Goal: Task Accomplishment & Management: Manage account settings

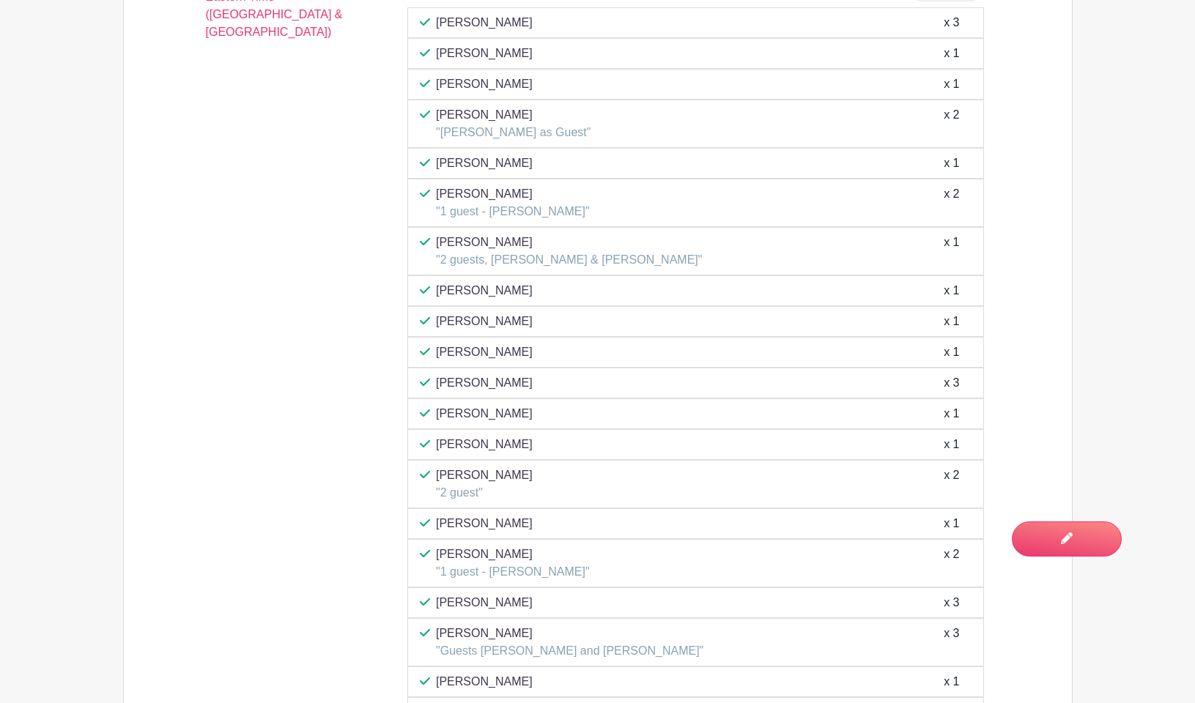
scroll to position [2337, 0]
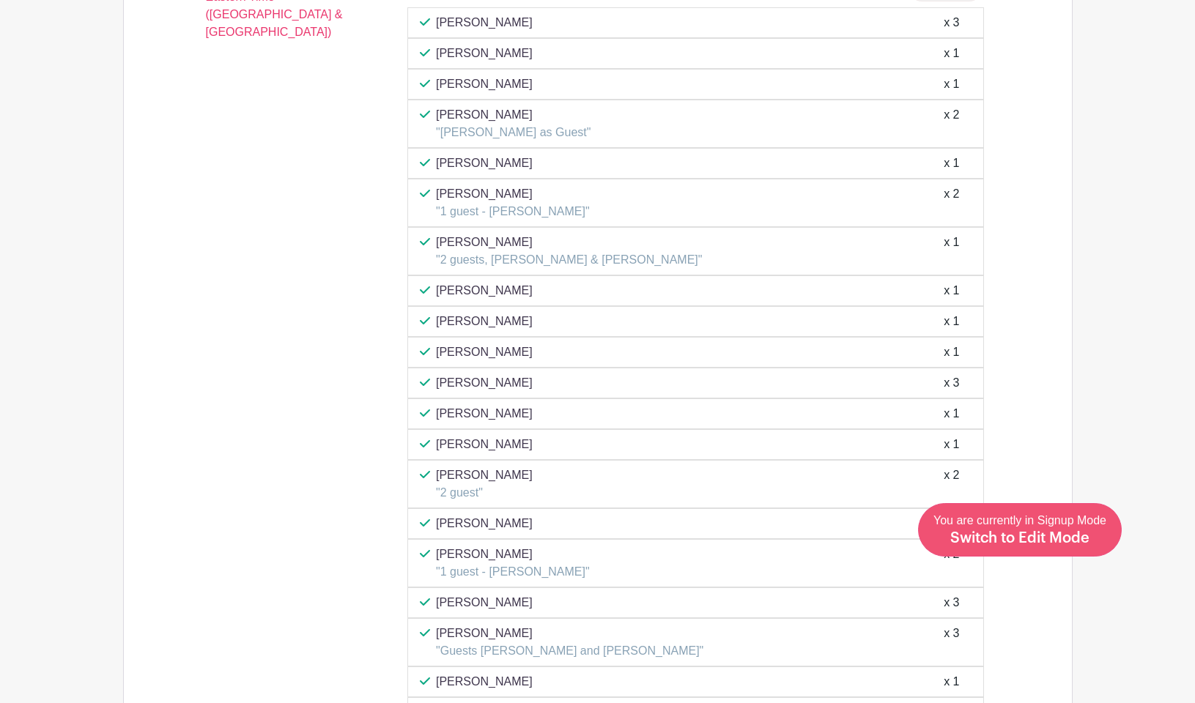
click at [1083, 546] on div "You are currently in Signup Mode Switch to Edit Mode" at bounding box center [1019, 530] width 173 height 36
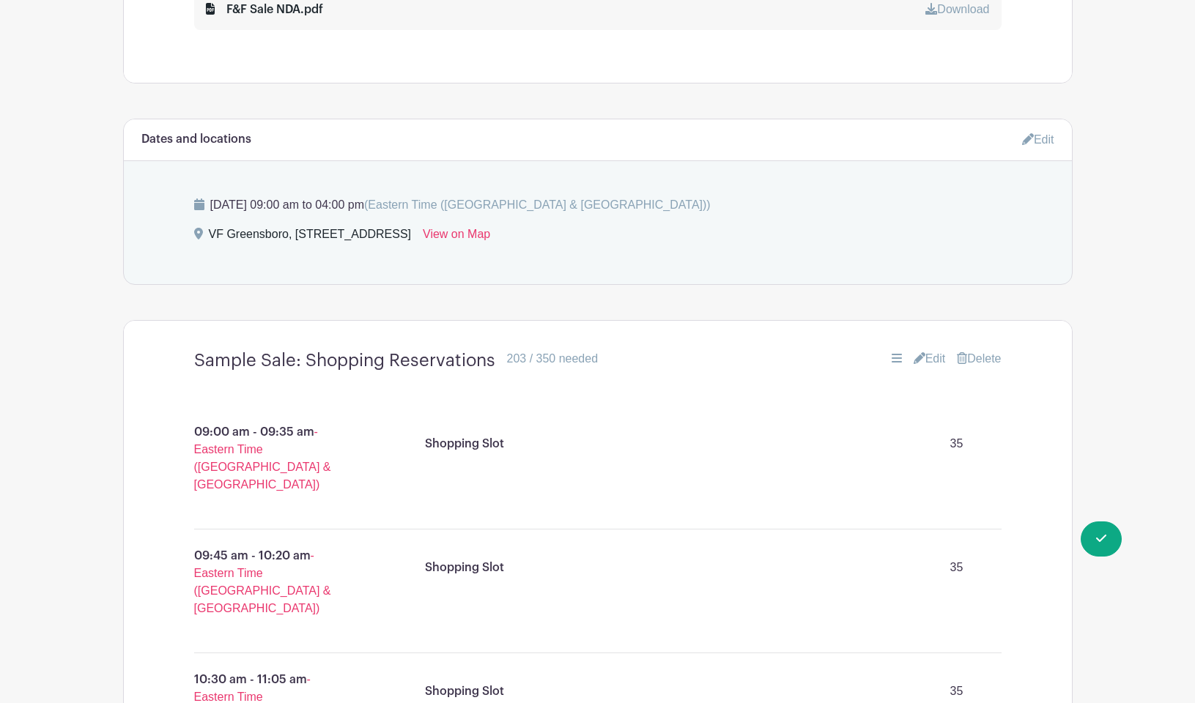
scroll to position [966, 0]
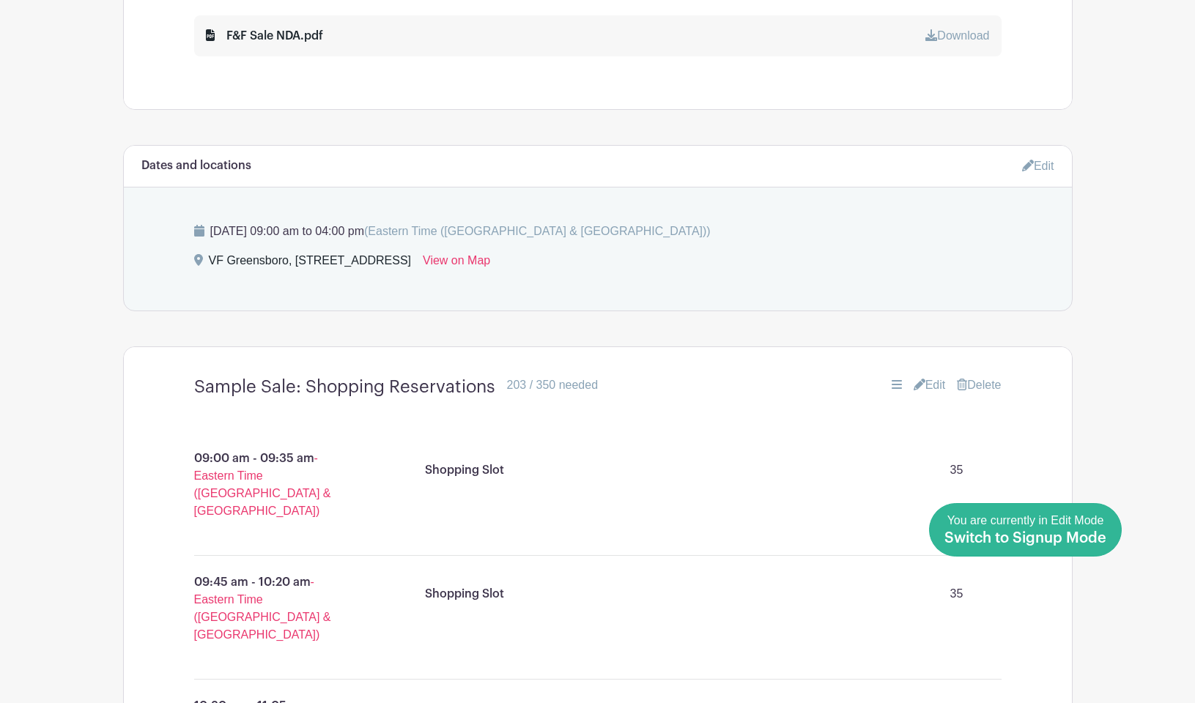
click at [1102, 535] on span "Switch to Signup Mode" at bounding box center [1025, 538] width 162 height 15
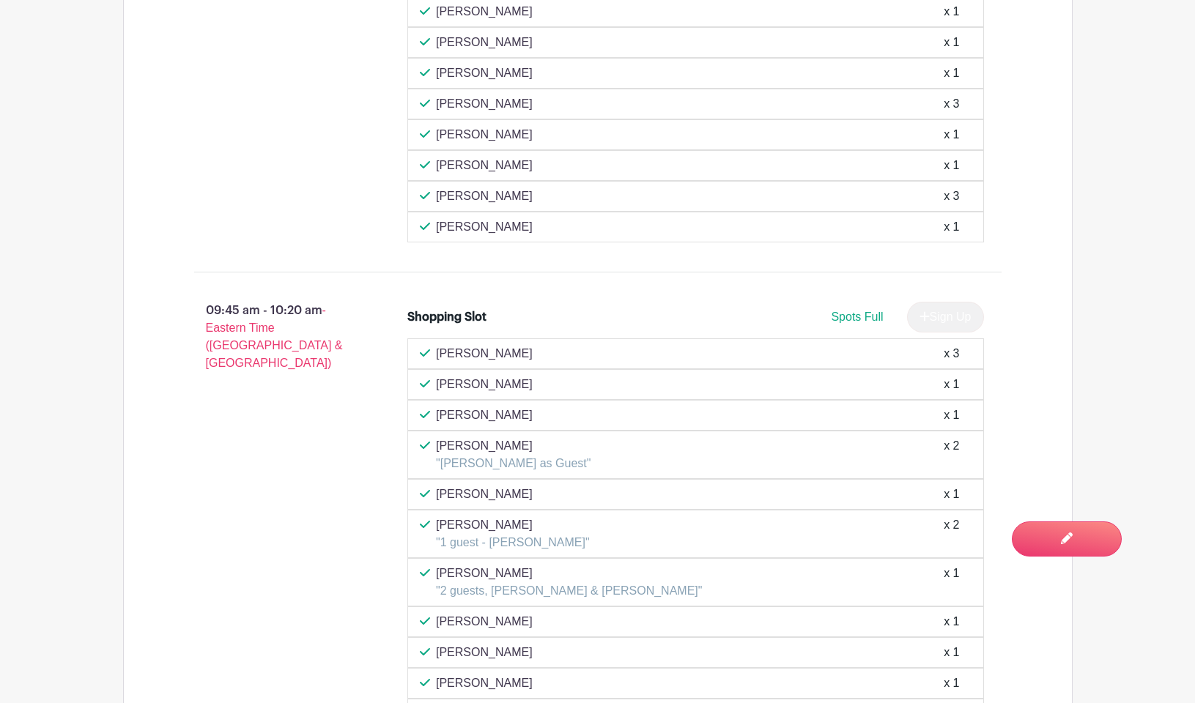
scroll to position [2063, 0]
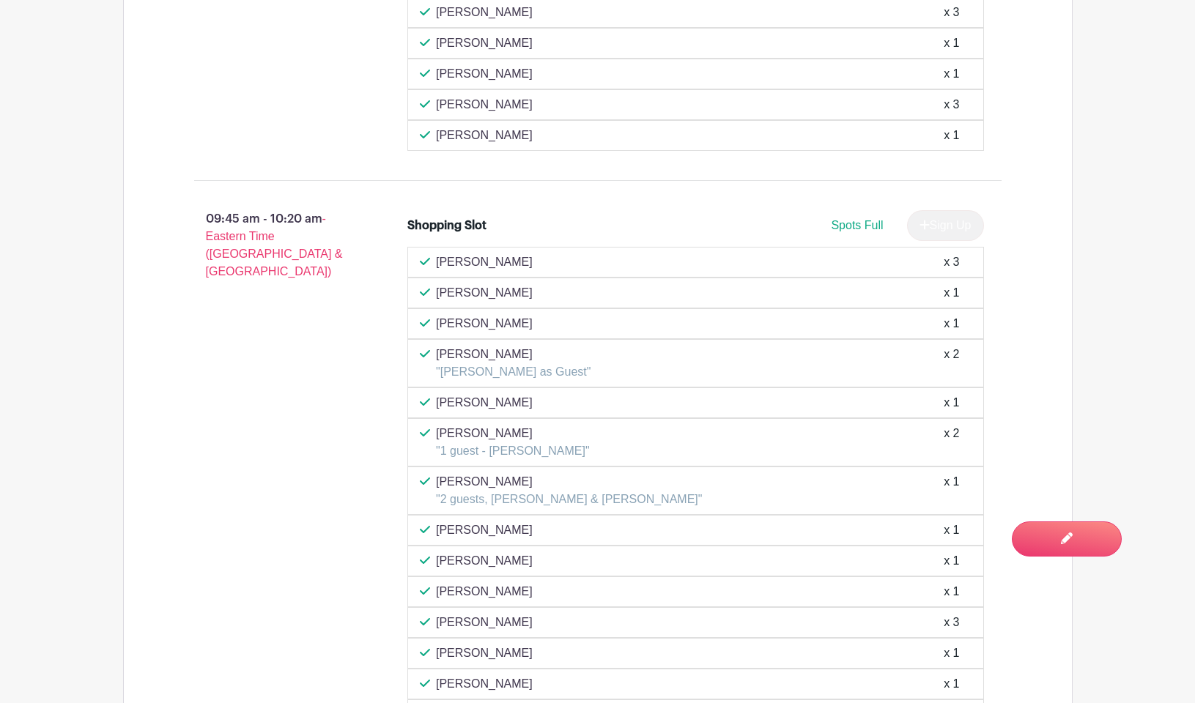
click at [512, 559] on div "[PERSON_NAME] x 1" at bounding box center [696, 561] width 552 height 18
click at [478, 602] on div "[PERSON_NAME] x 1" at bounding box center [695, 591] width 576 height 31
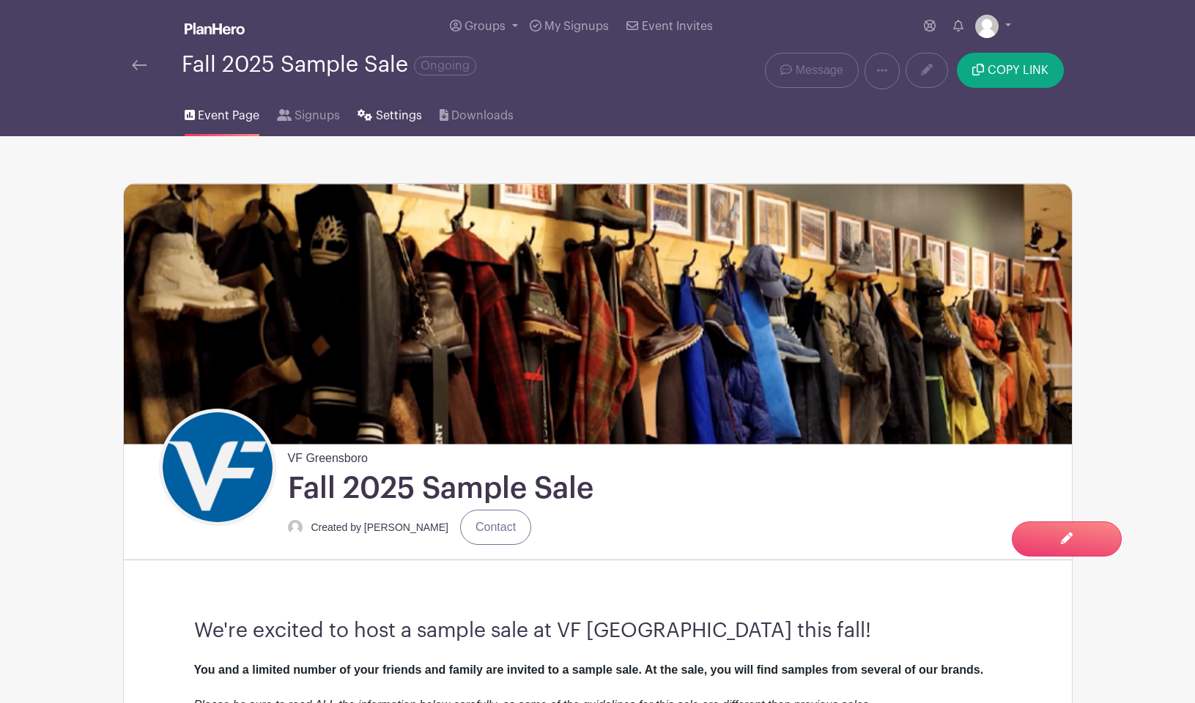
scroll to position [0, 0]
click at [301, 111] on span "Signups" at bounding box center [316, 116] width 45 height 18
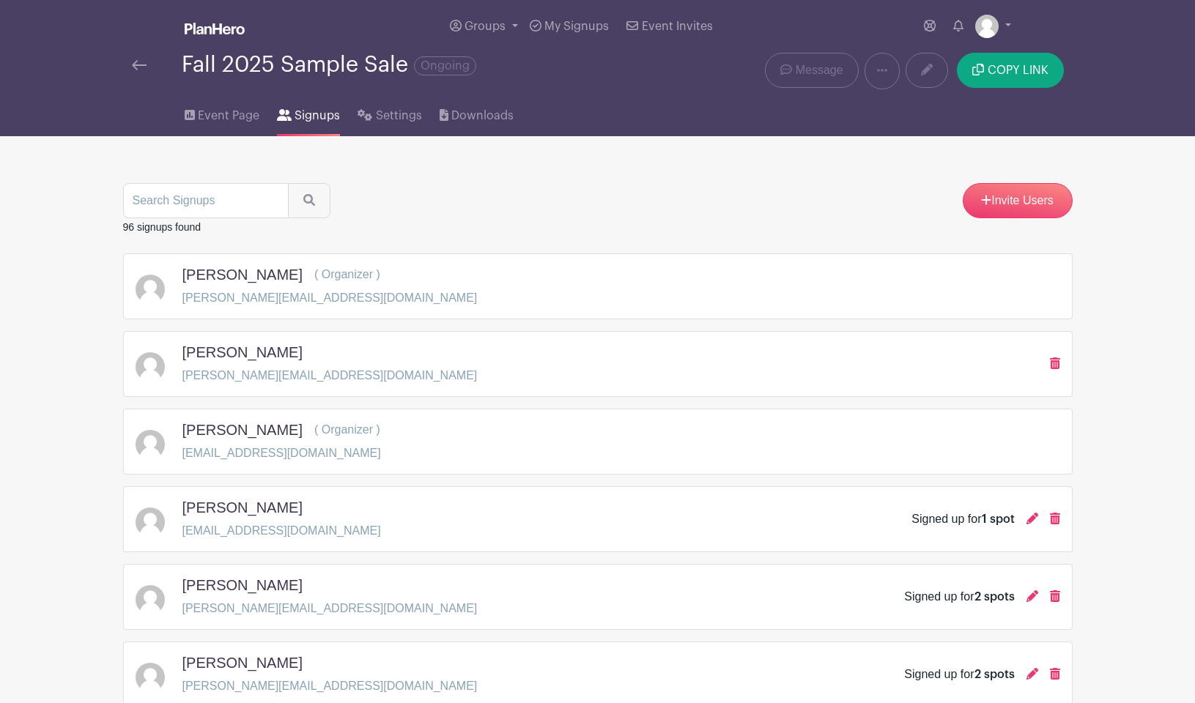
click at [197, 206] on input "search" at bounding box center [206, 200] width 166 height 35
type input "[PERSON_NAME]"
click at [295, 202] on button "submit" at bounding box center [309, 200] width 42 height 35
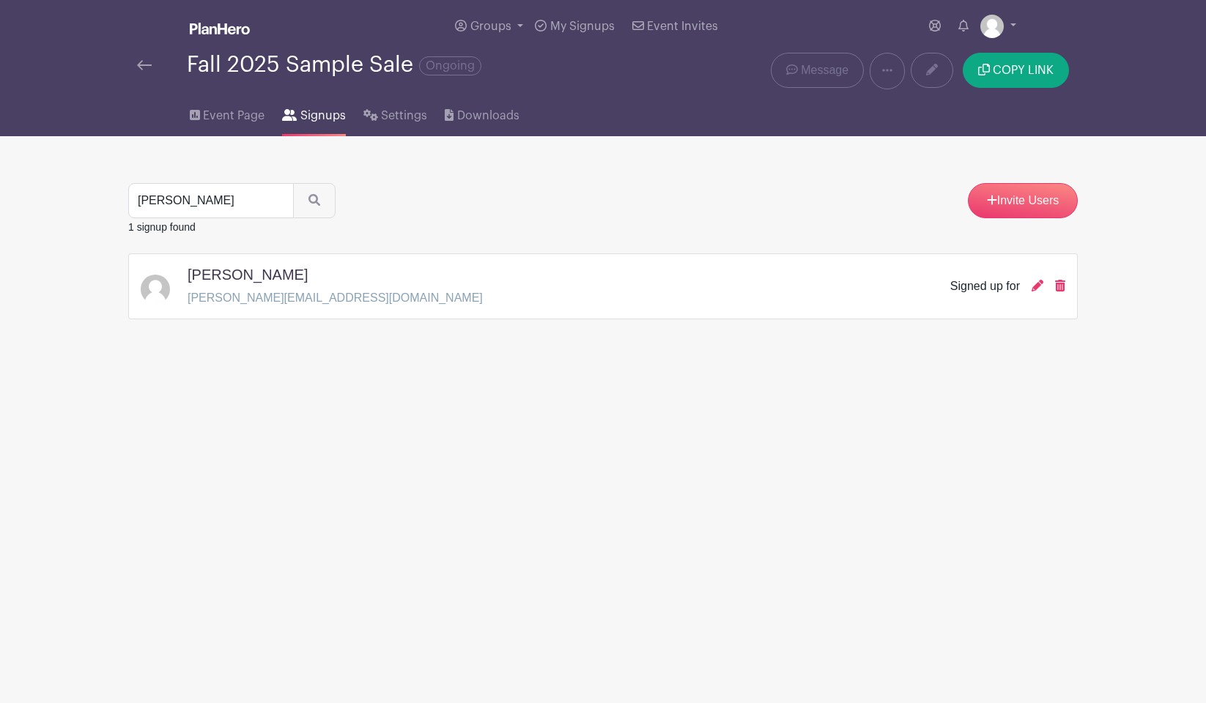
click at [573, 306] on div "[PERSON_NAME] [PERSON_NAME][EMAIL_ADDRESS][DOMAIN_NAME] Signed up for" at bounding box center [603, 286] width 924 height 41
click at [1039, 289] on icon at bounding box center [1037, 286] width 12 height 12
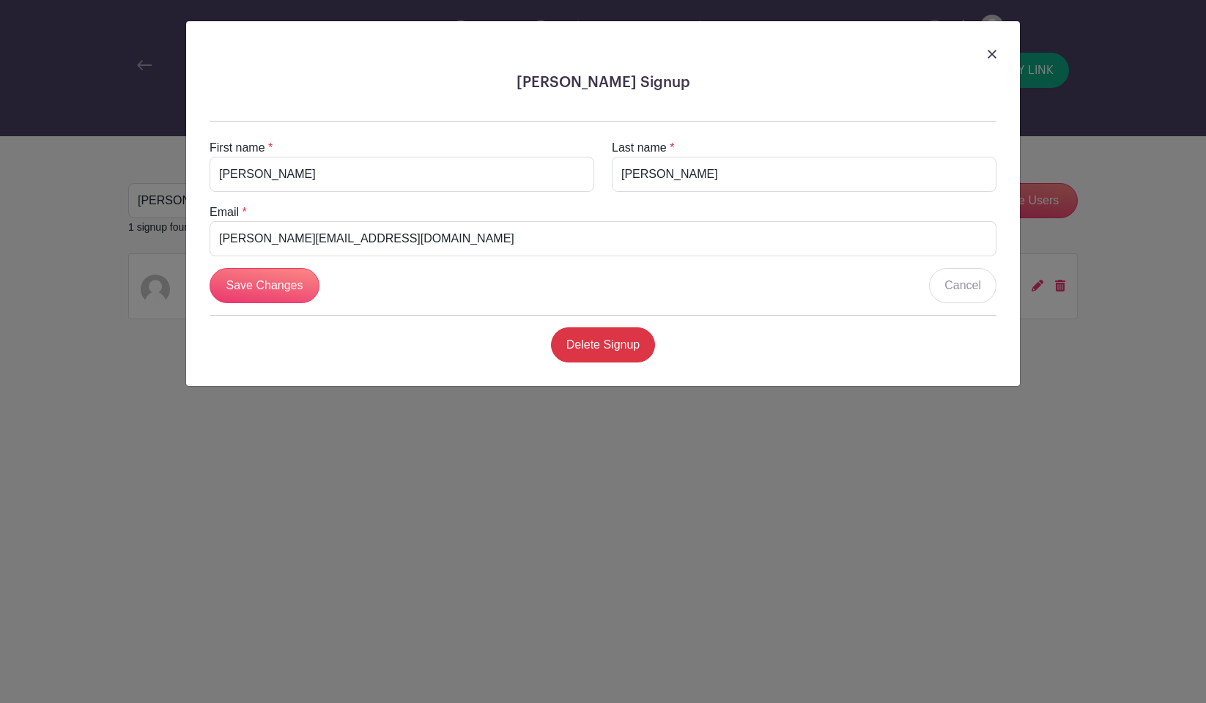
click at [986, 56] on div at bounding box center [603, 53] width 810 height 41
click at [992, 49] on link at bounding box center [991, 54] width 9 height 18
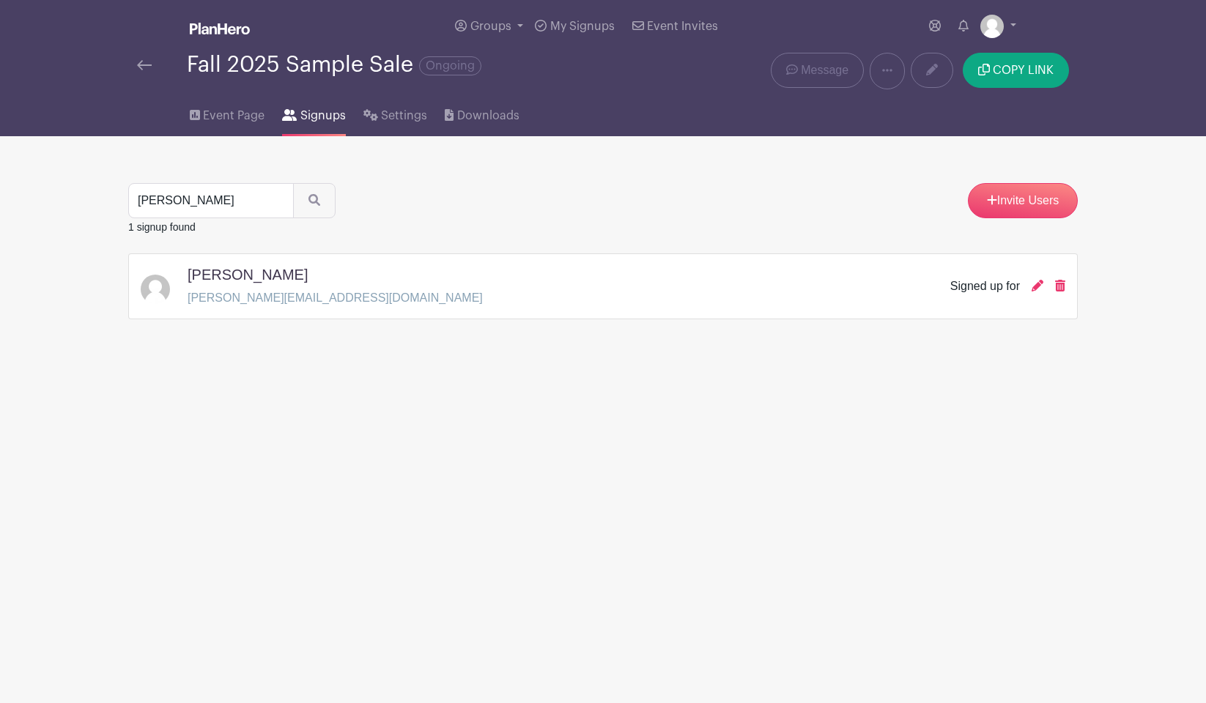
click at [223, 280] on h5 "[PERSON_NAME]" at bounding box center [248, 275] width 120 height 18
click at [196, 300] on p "[PERSON_NAME][EMAIL_ADDRESS][DOMAIN_NAME]" at bounding box center [335, 298] width 295 height 18
click at [265, 200] on input "[PERSON_NAME]" at bounding box center [211, 200] width 166 height 35
type input "[PERSON_NAME]"
click at [301, 202] on button "submit" at bounding box center [314, 200] width 42 height 35
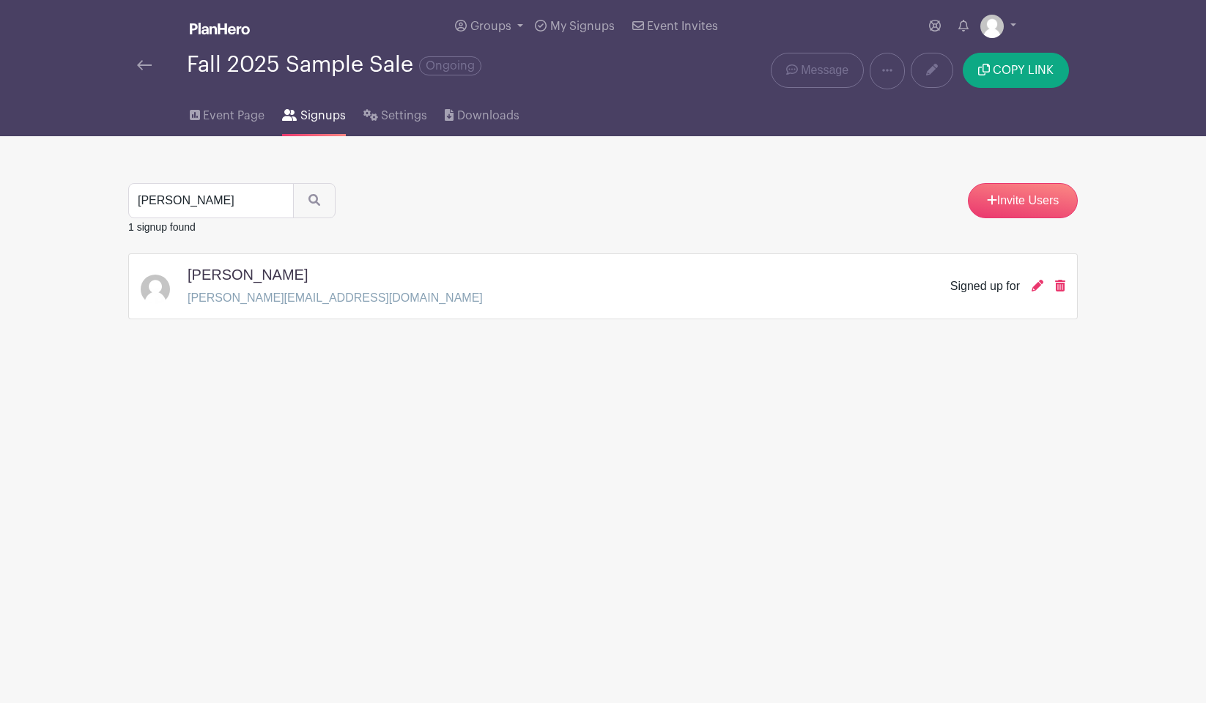
click at [266, 270] on h5 "[PERSON_NAME]" at bounding box center [248, 275] width 120 height 18
click at [969, 292] on div "Signed up for" at bounding box center [985, 287] width 70 height 18
click at [232, 124] on span "Event Page" at bounding box center [234, 116] width 62 height 18
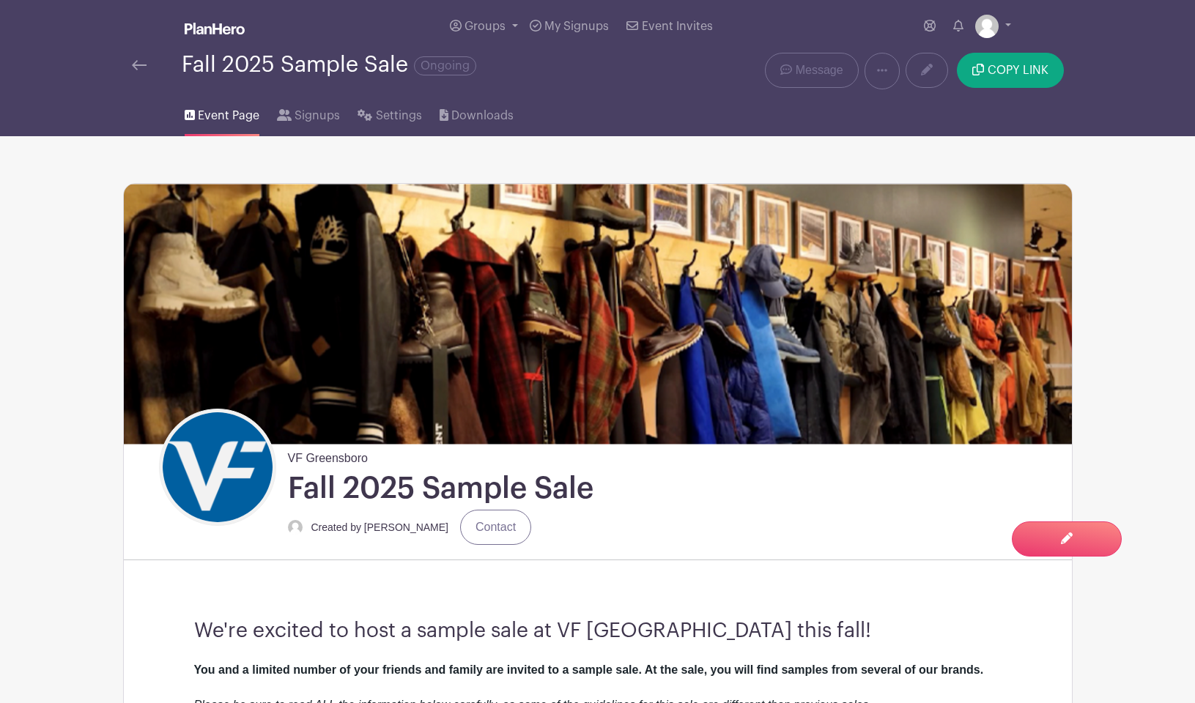
click at [349, 117] on li "Signups" at bounding box center [317, 112] width 81 height 47
click at [379, 119] on span "Settings" at bounding box center [399, 116] width 46 height 18
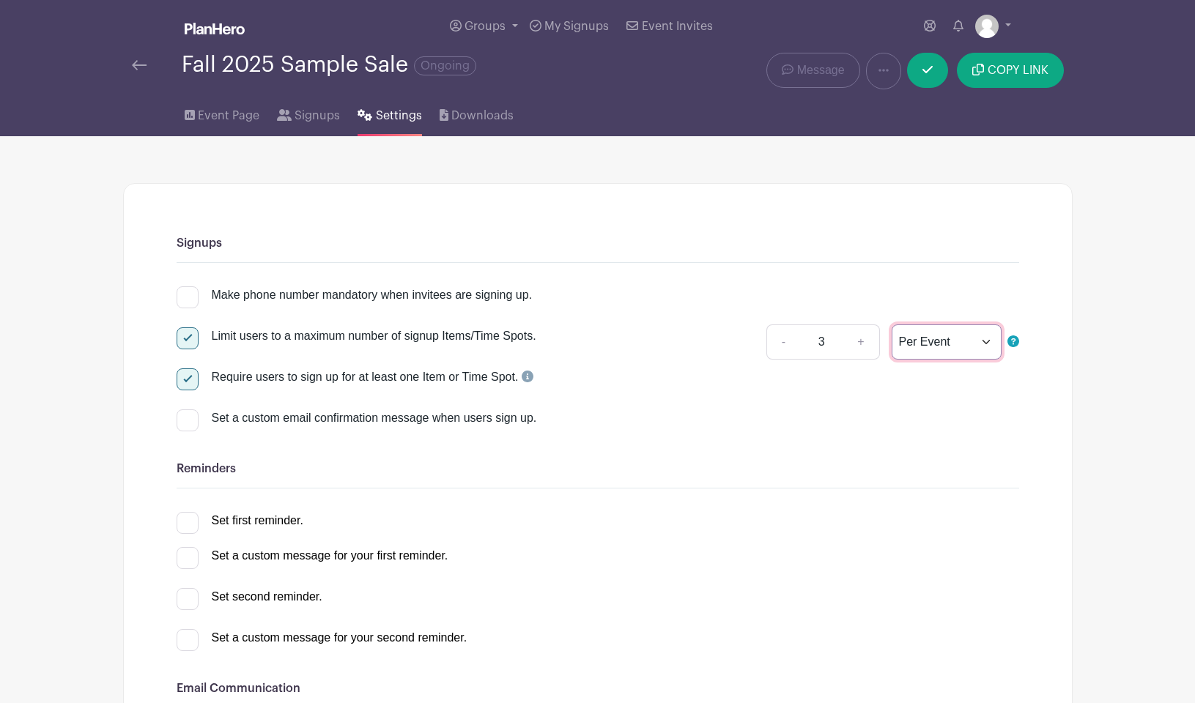
select select "date"
click at [147, 67] on div at bounding box center [157, 65] width 50 height 18
click at [133, 66] on img at bounding box center [139, 65] width 15 height 10
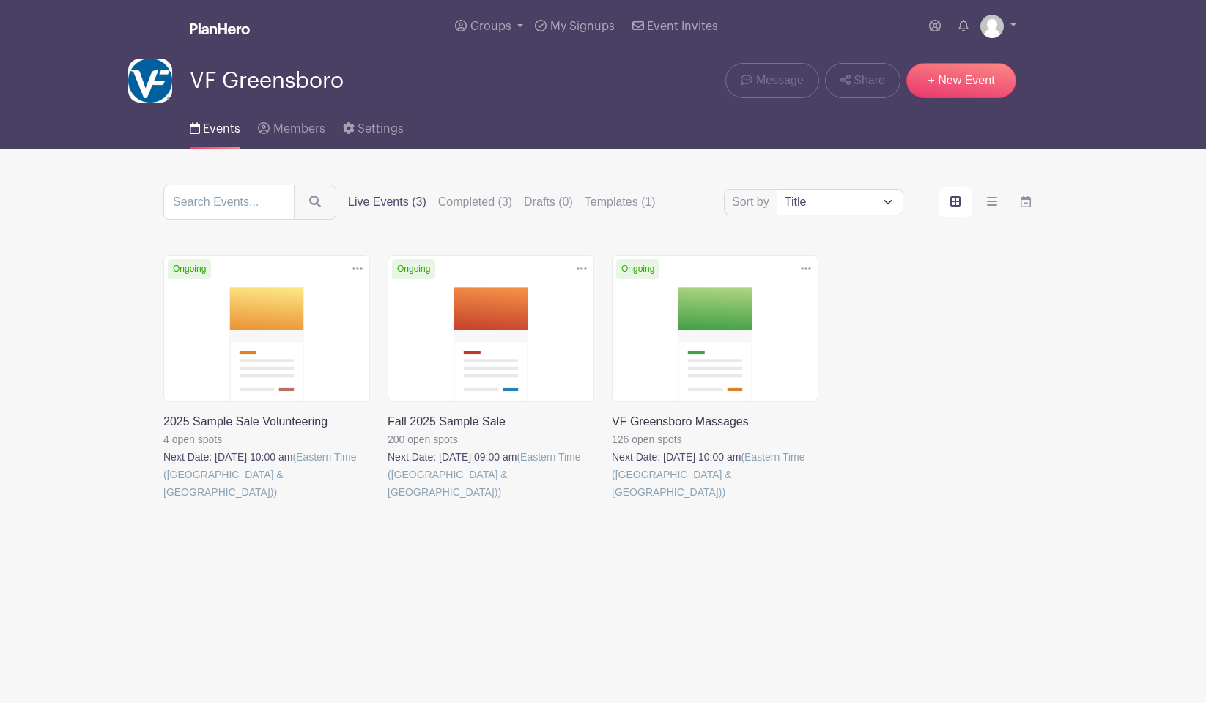
click at [163, 501] on link at bounding box center [163, 501] width 0 height 0
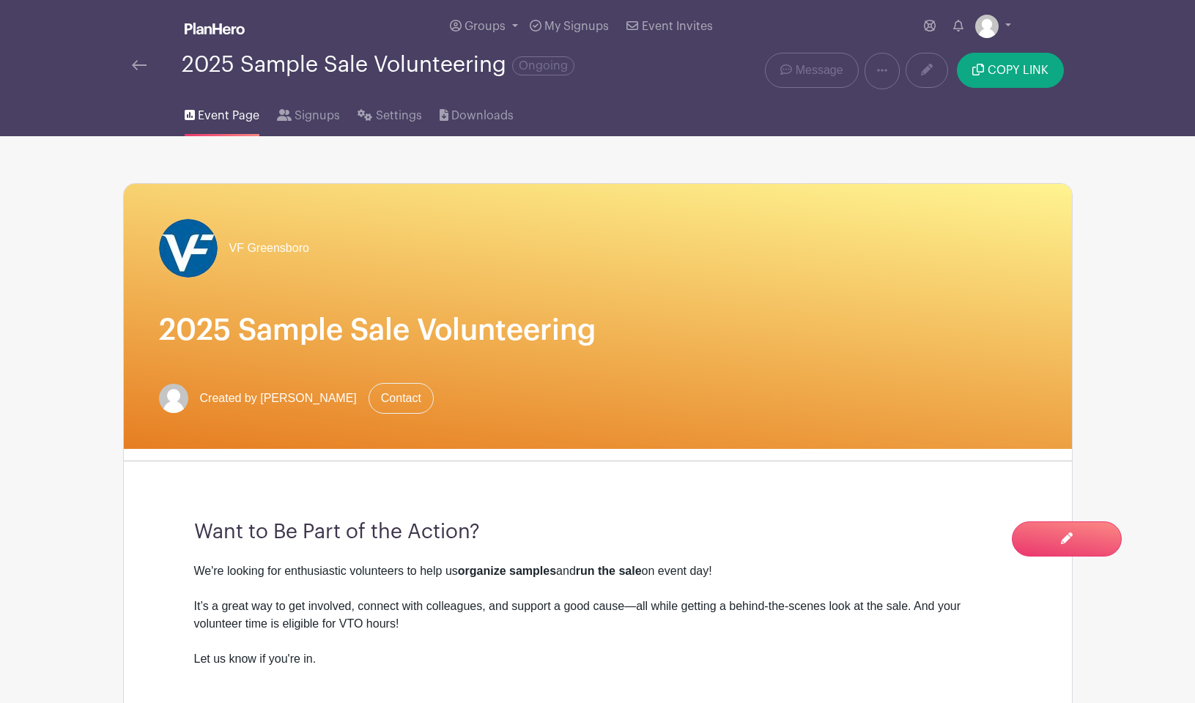
click at [144, 68] on img at bounding box center [139, 65] width 15 height 10
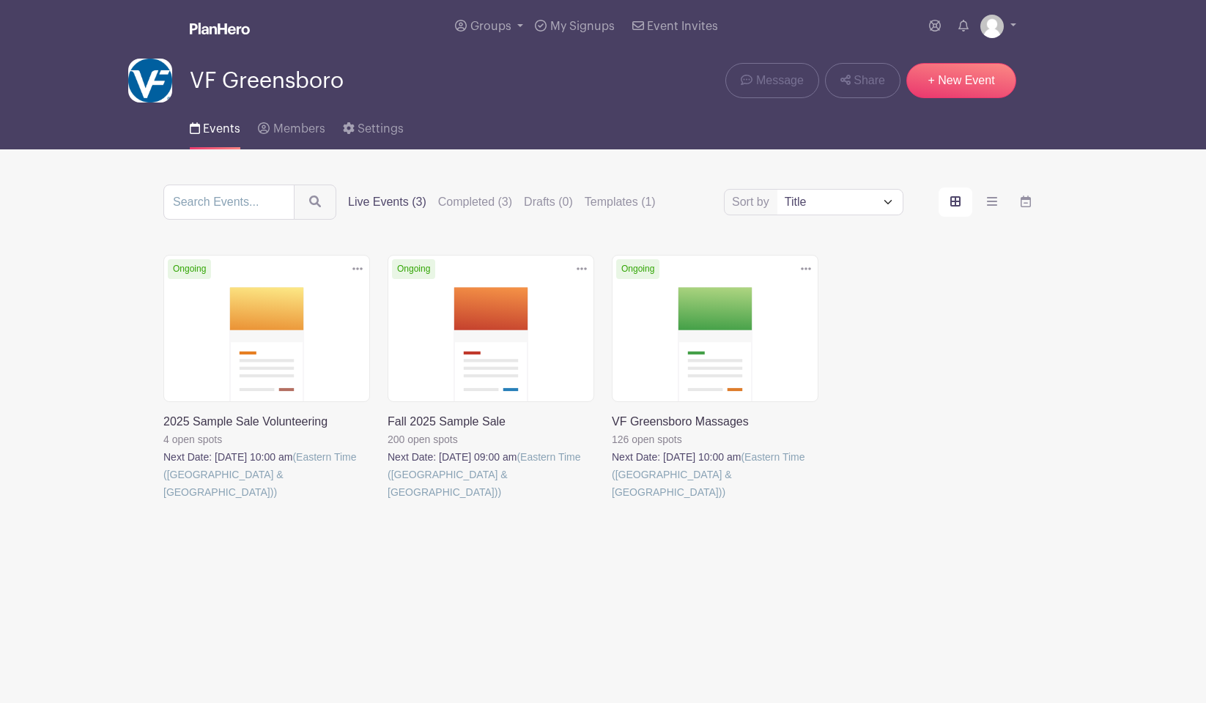
click at [387, 501] on link at bounding box center [387, 501] width 0 height 0
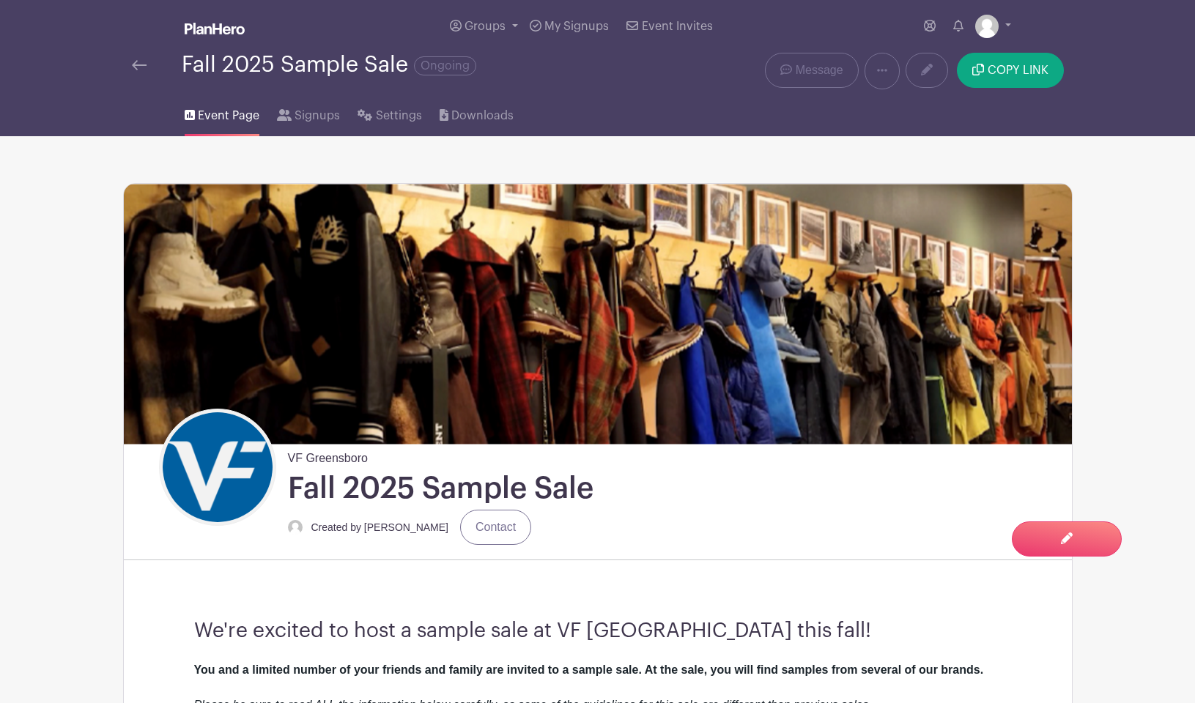
scroll to position [50, 0]
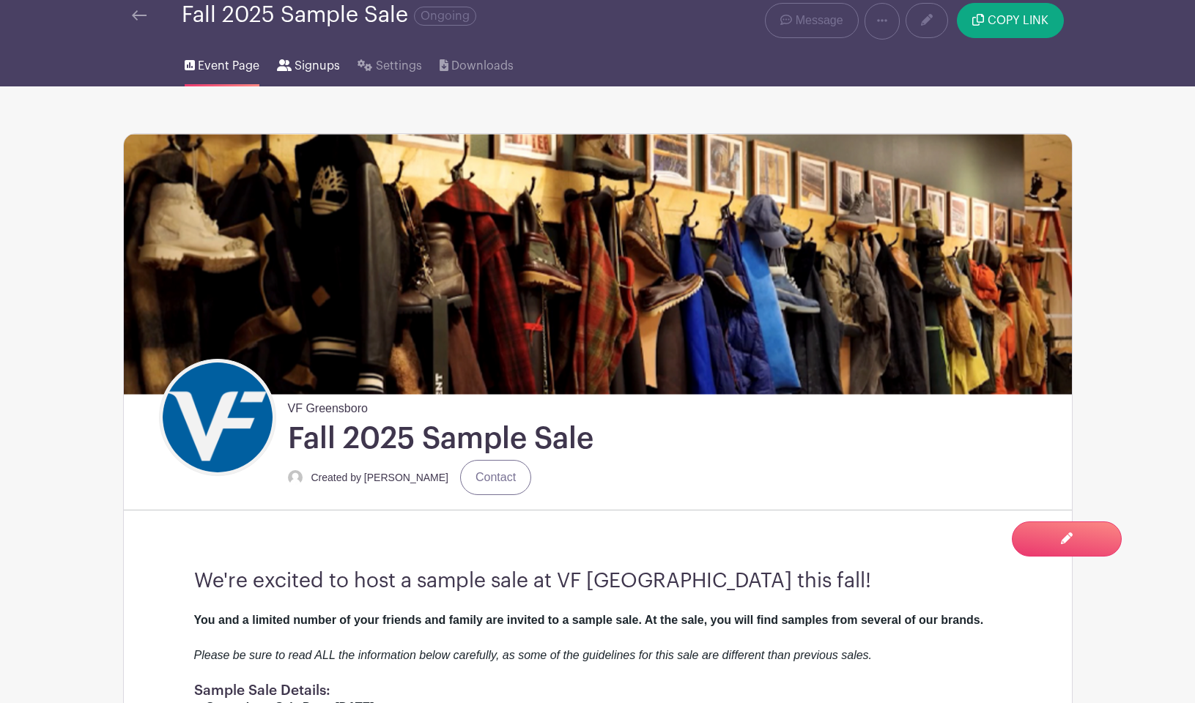
click at [324, 61] on span "Signups" at bounding box center [316, 66] width 45 height 18
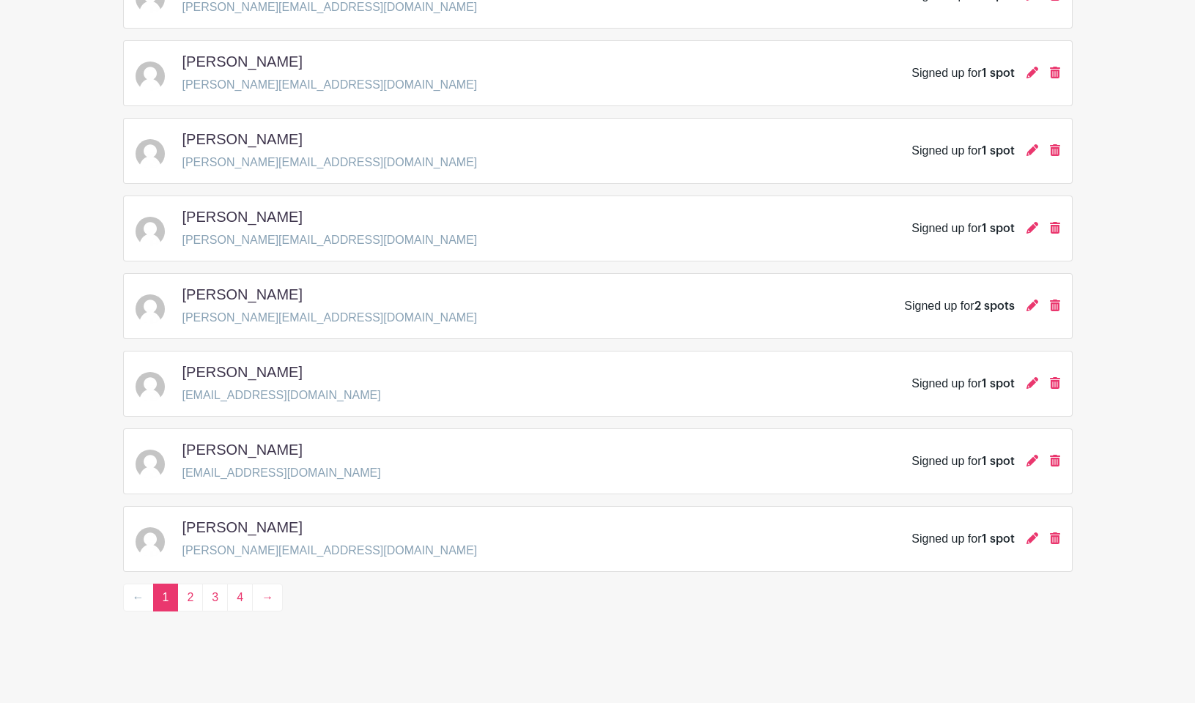
scroll to position [2000, 0]
click at [200, 598] on link "2" at bounding box center [190, 598] width 26 height 28
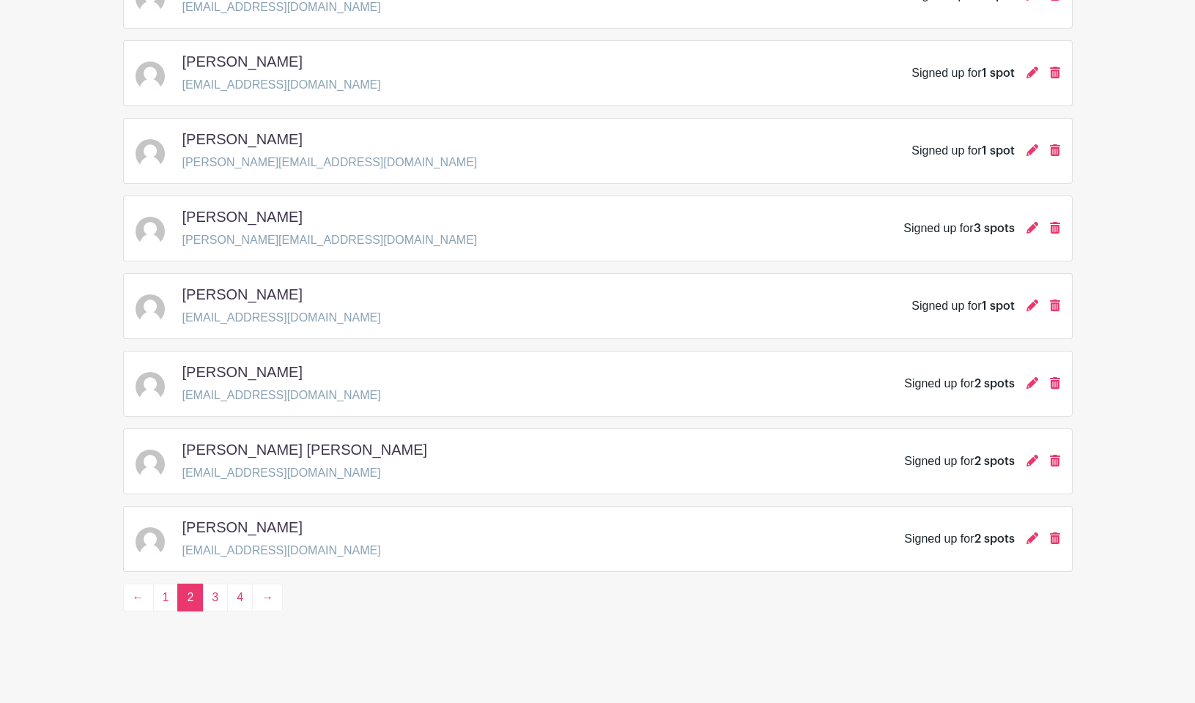
click at [213, 601] on link "3" at bounding box center [215, 598] width 26 height 28
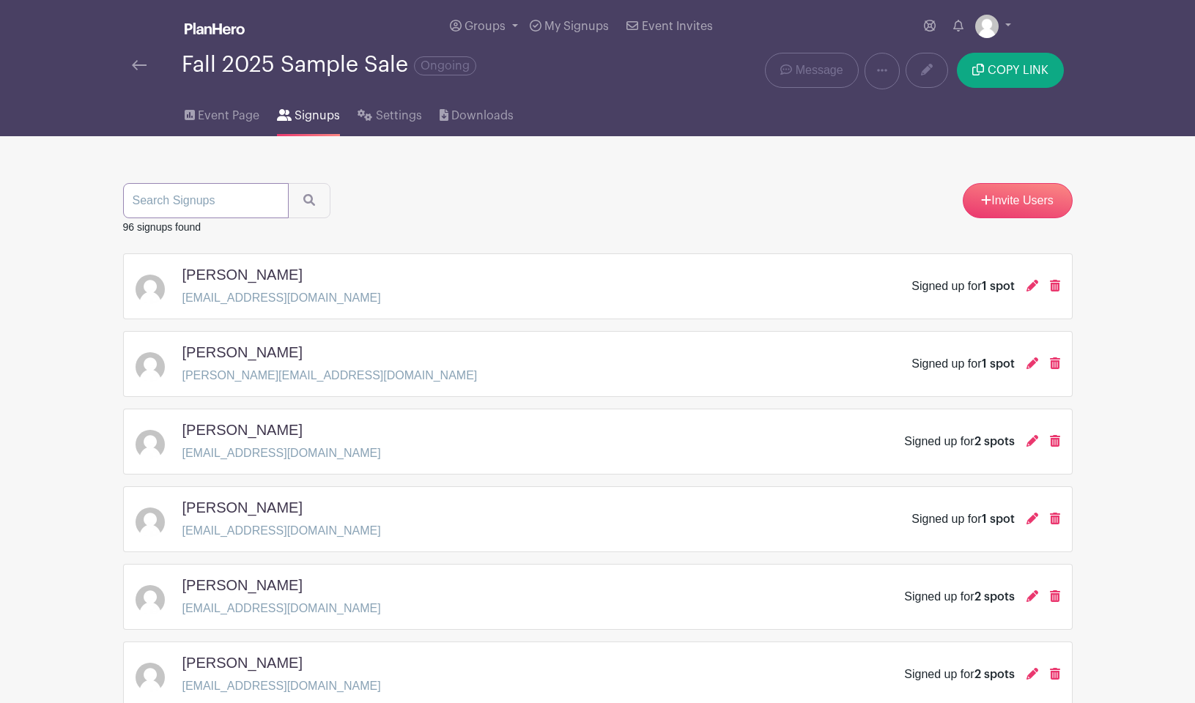
click at [168, 208] on input "search" at bounding box center [206, 200] width 166 height 35
type input "r"
type input "[PERSON_NAME]"
click at [295, 202] on button "submit" at bounding box center [309, 200] width 42 height 35
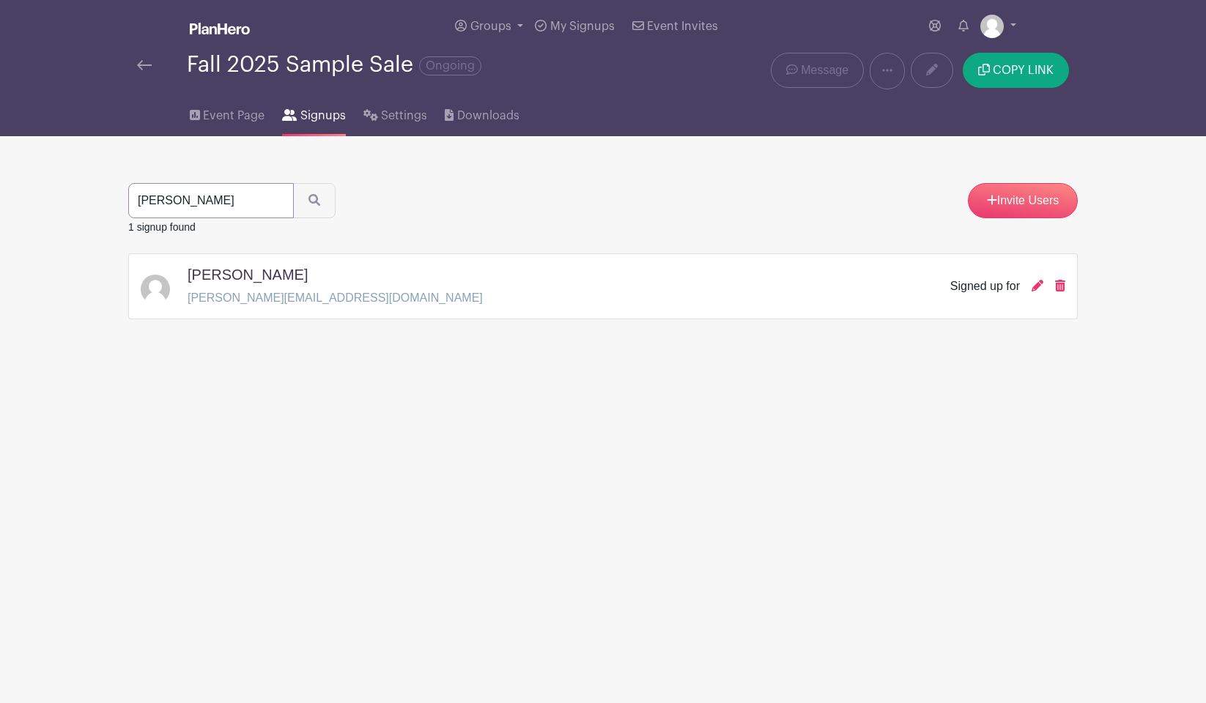
click at [264, 206] on input "[PERSON_NAME]" at bounding box center [211, 200] width 166 height 35
click at [200, 114] on link "Event Page" at bounding box center [227, 112] width 75 height 47
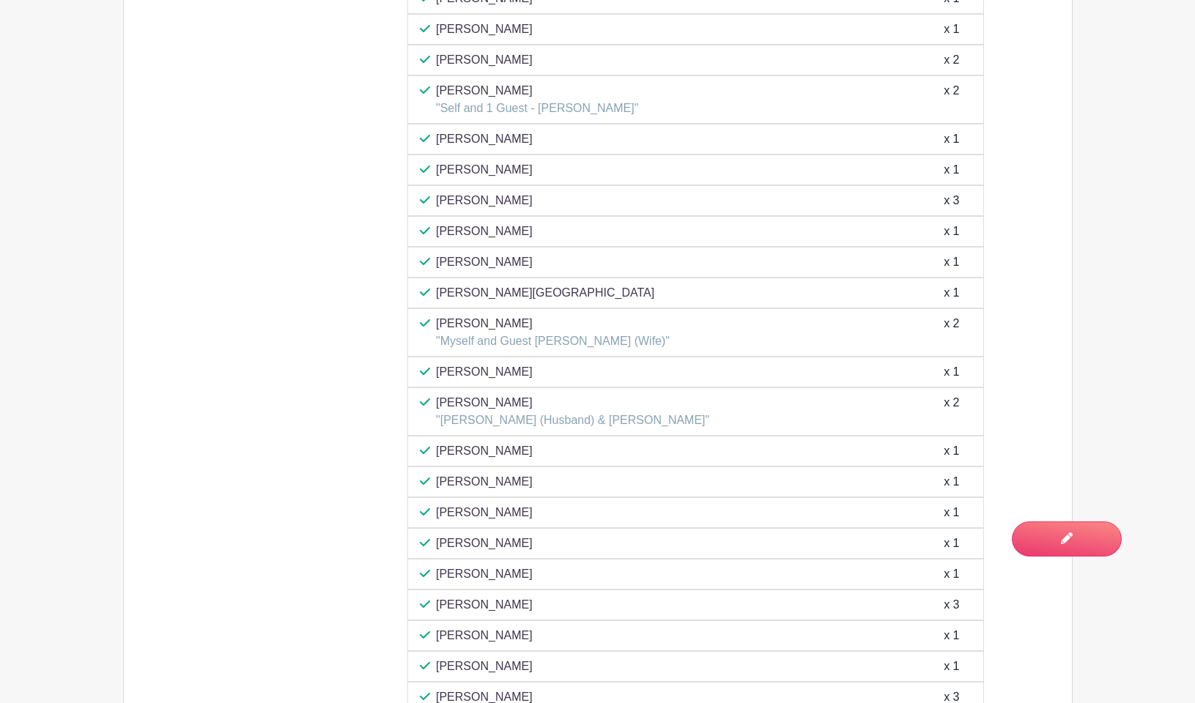
scroll to position [1461, 0]
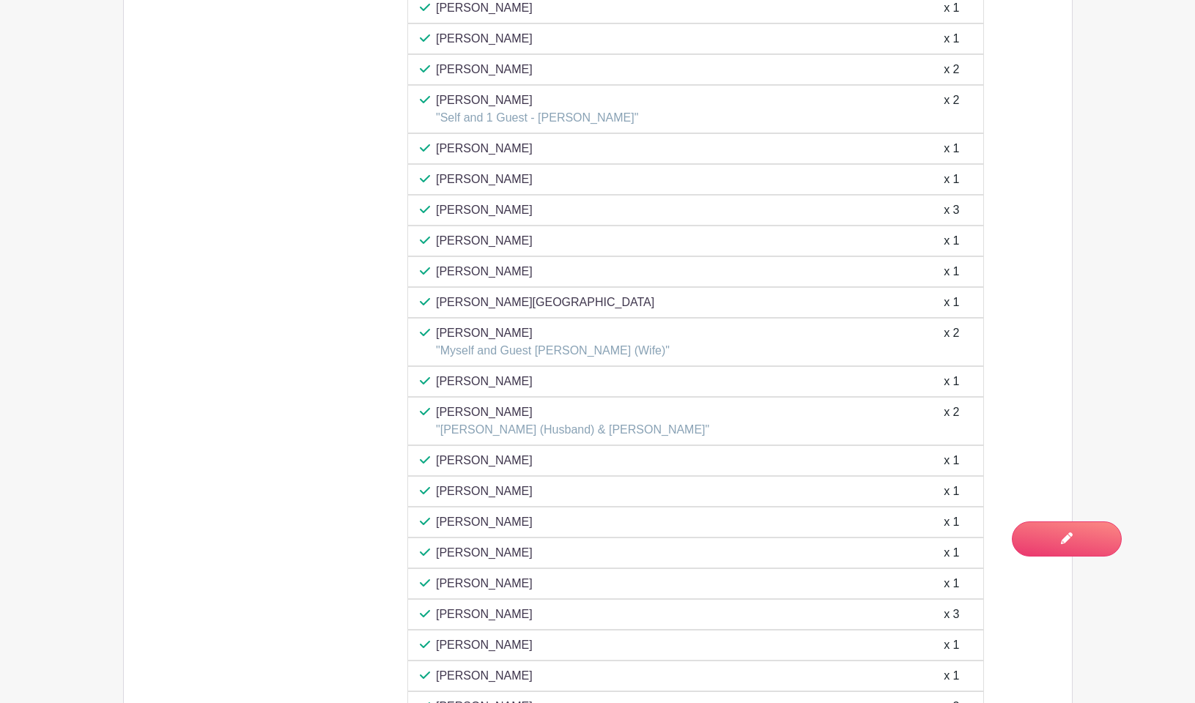
click at [481, 112] on p ""Self and 1 Guest - [PERSON_NAME]"" at bounding box center [537, 118] width 202 height 18
click at [478, 94] on p "[PERSON_NAME]" at bounding box center [537, 101] width 202 height 18
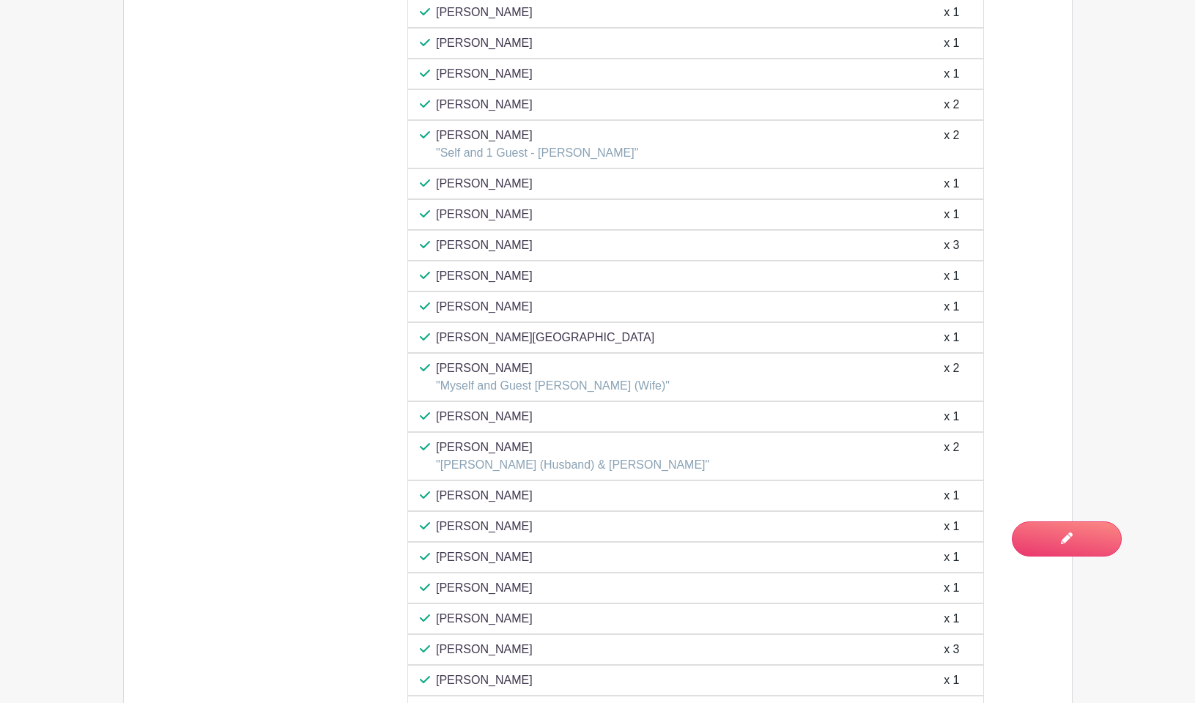
scroll to position [1457, 0]
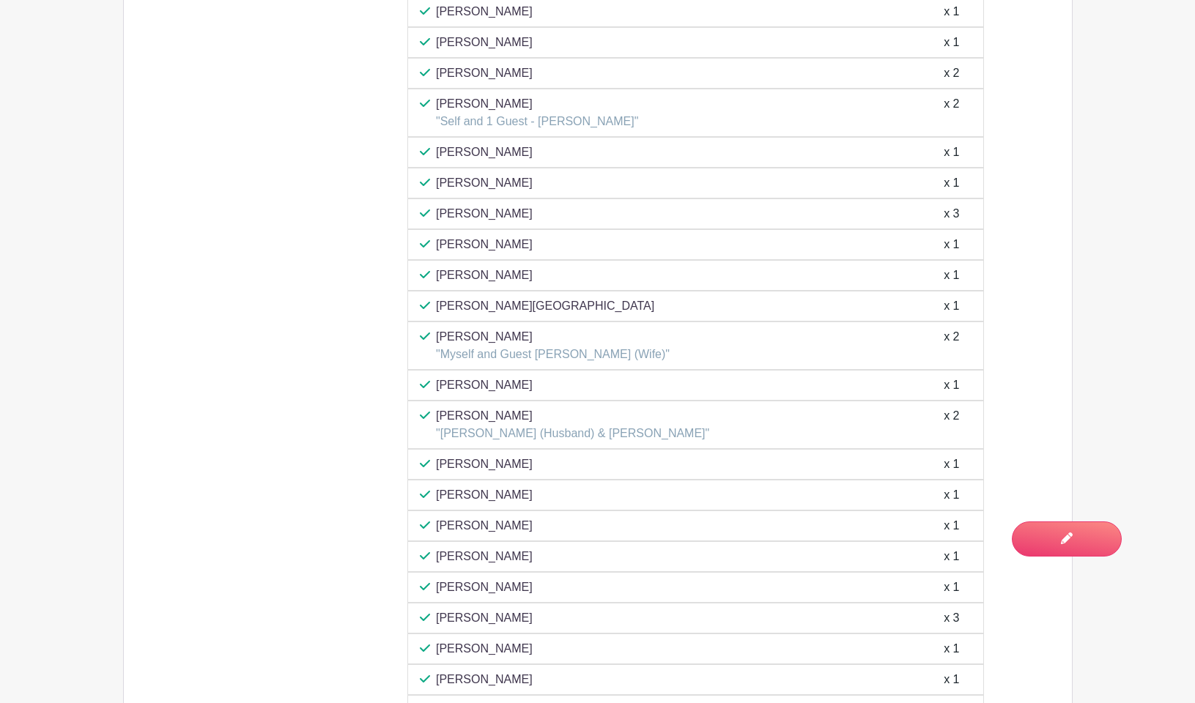
click at [196, 279] on div "09:00 am - 09:35 am - Eastern Time ([GEOGRAPHIC_DATA] & [GEOGRAPHIC_DATA])" at bounding box center [278, 327] width 214 height 870
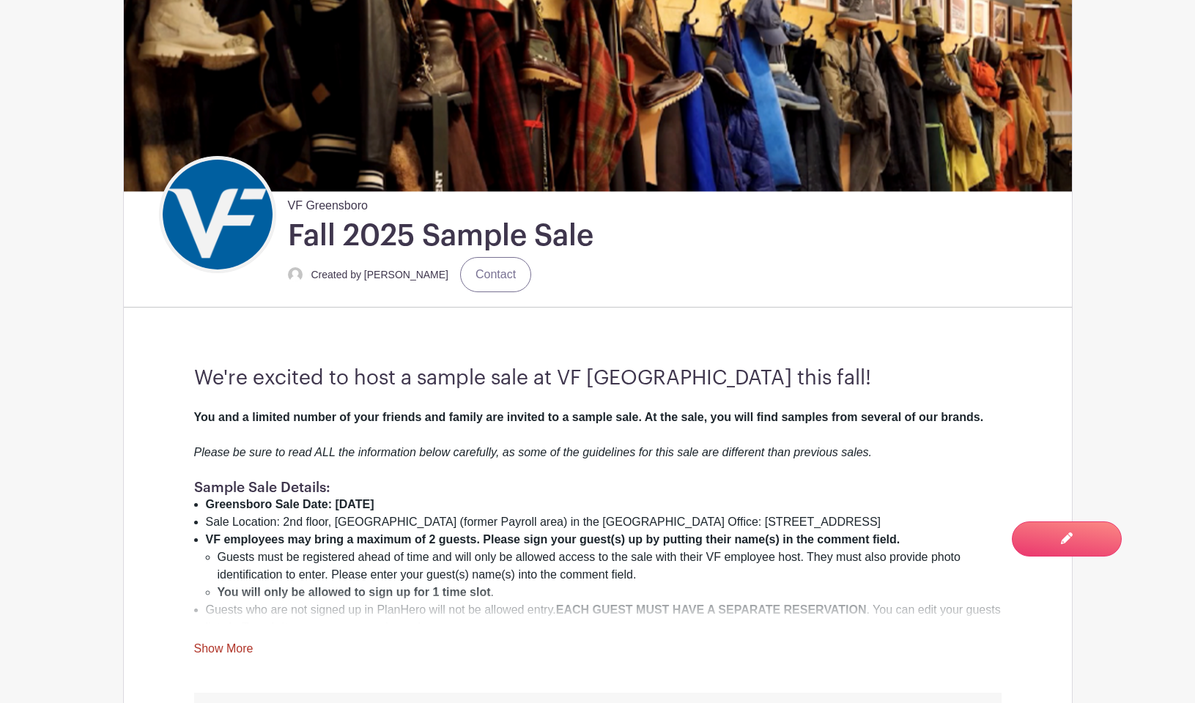
scroll to position [250, 0]
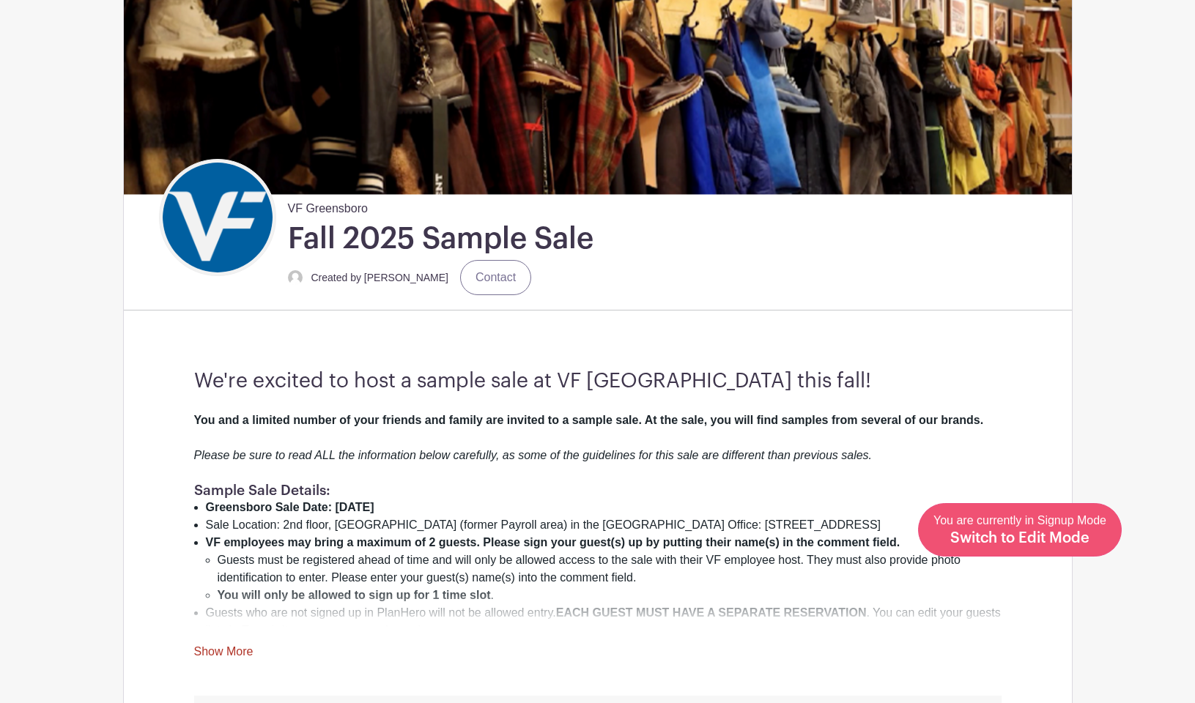
click at [1082, 543] on span "Switch to Edit Mode" at bounding box center [1019, 538] width 139 height 15
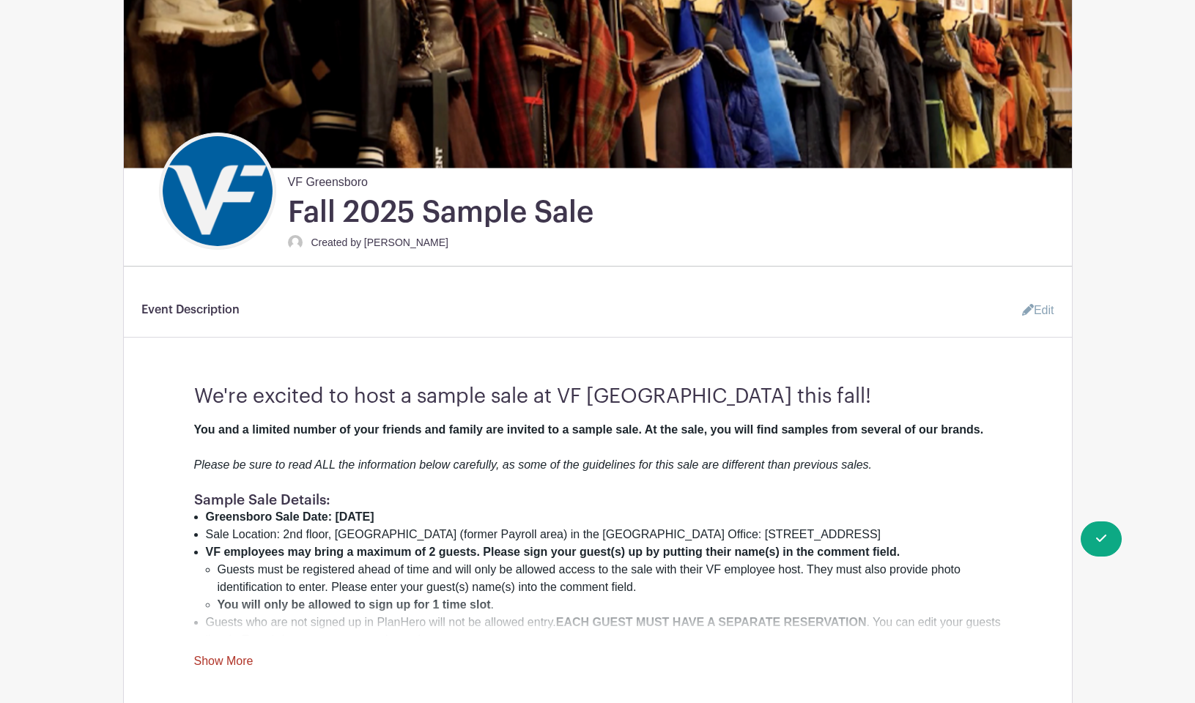
scroll to position [290, 0]
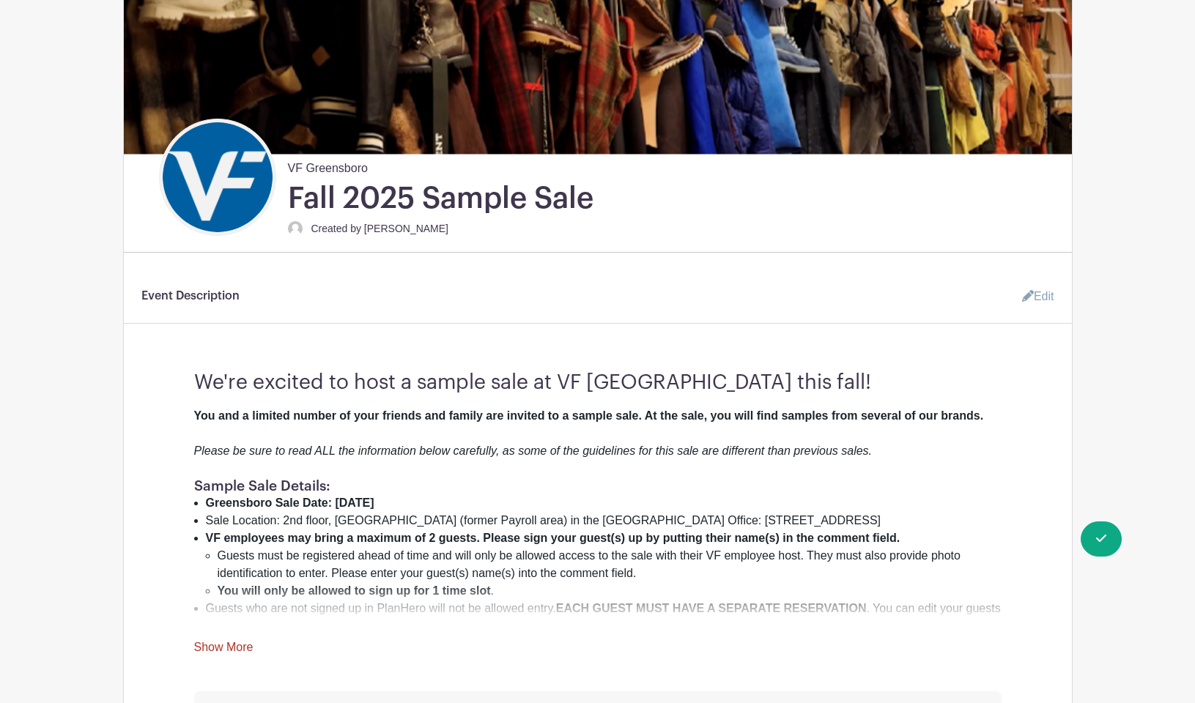
click at [602, 544] on strong "VF employees may bring a maximum of 2 guests. Please sign your guest(s) up by p…" at bounding box center [553, 538] width 694 height 12
click at [1047, 298] on link "Edit" at bounding box center [1032, 296] width 44 height 29
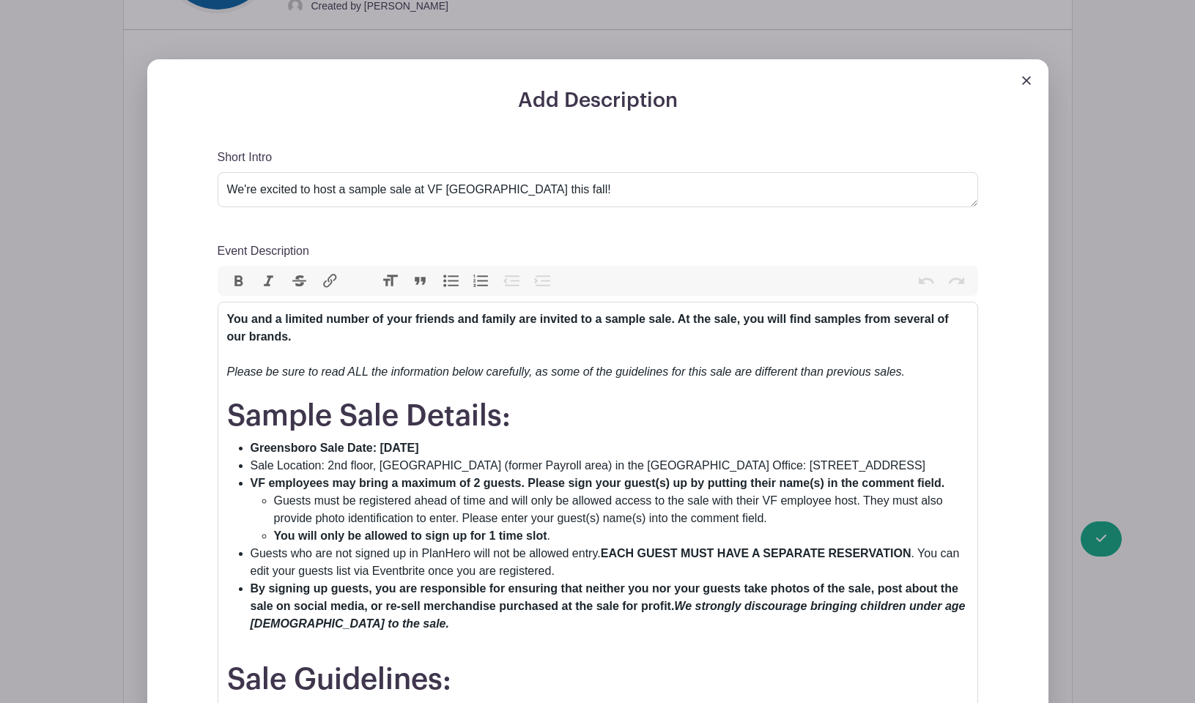
scroll to position [527, 0]
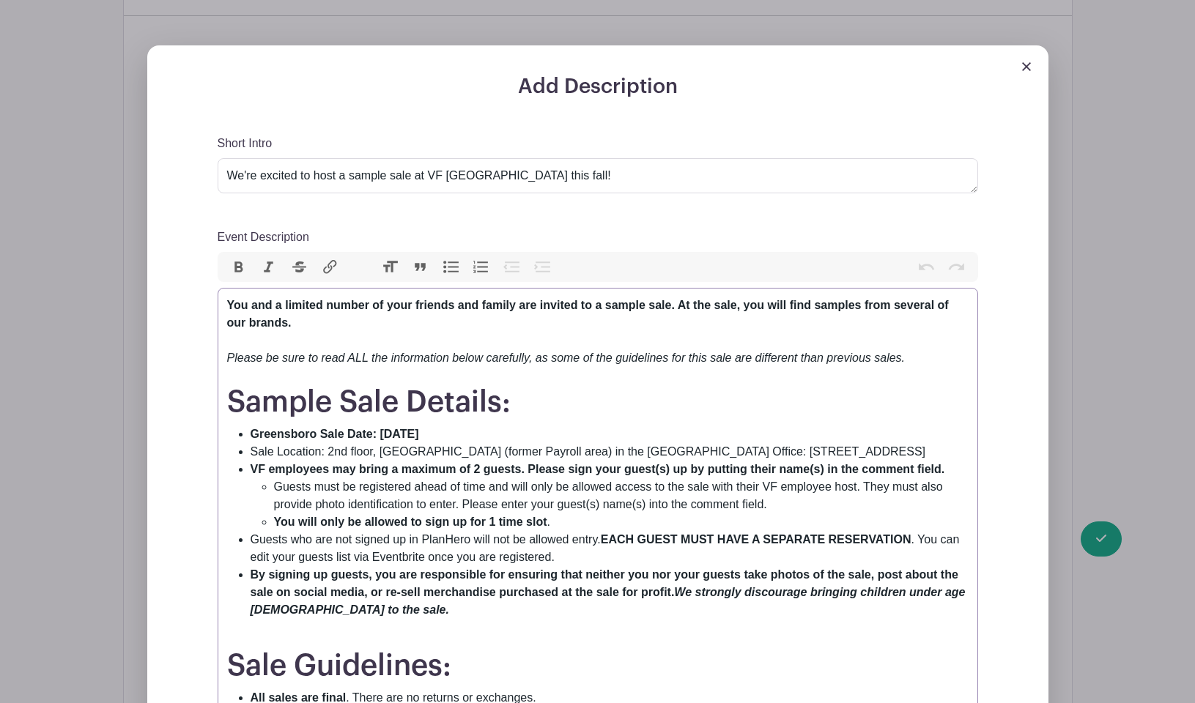
click at [527, 466] on strong "VF employees may bring a maximum of 2 guests. Please sign your guest(s) up by p…" at bounding box center [598, 469] width 694 height 12
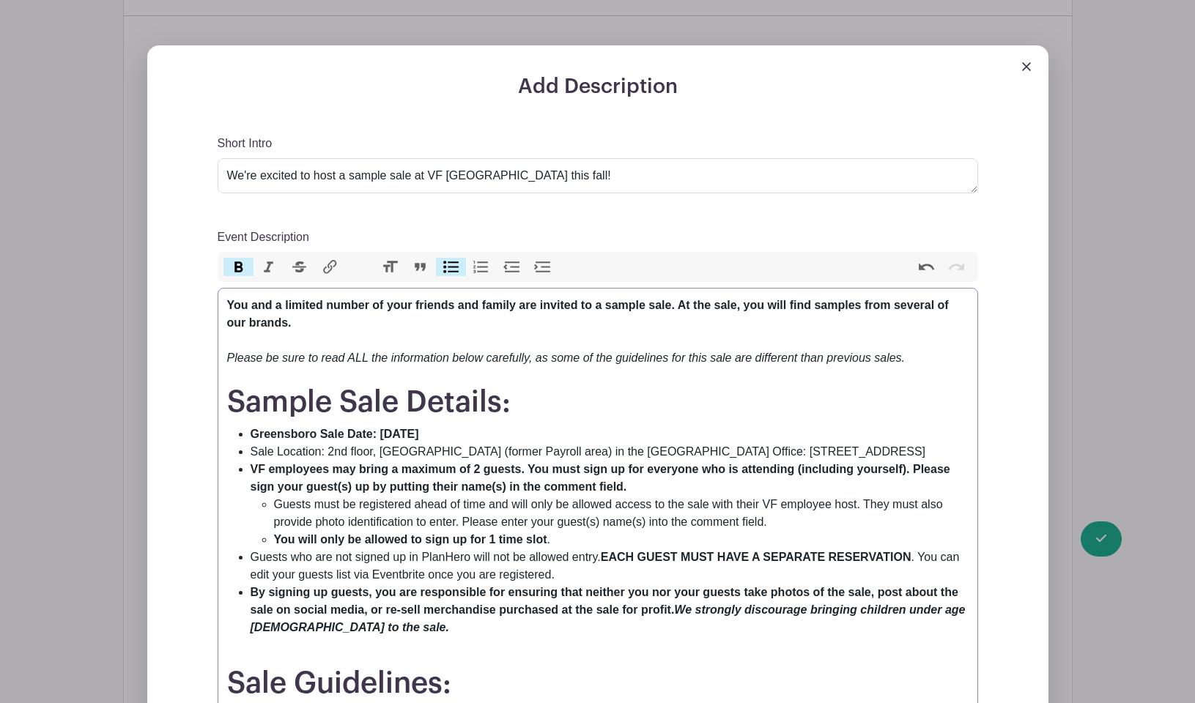
click at [271, 483] on strong "VF employees may bring a maximum of 2 guests. You must sign up for everyone who…" at bounding box center [601, 478] width 700 height 30
click at [263, 491] on strong "VF employees may bring a maximum of 2 guests. You must sign up for everyone who…" at bounding box center [601, 478] width 700 height 30
click at [376, 489] on strong "VF employees may bring a maximum of 2 guests. You must sign up for everyone who…" at bounding box center [601, 478] width 700 height 30
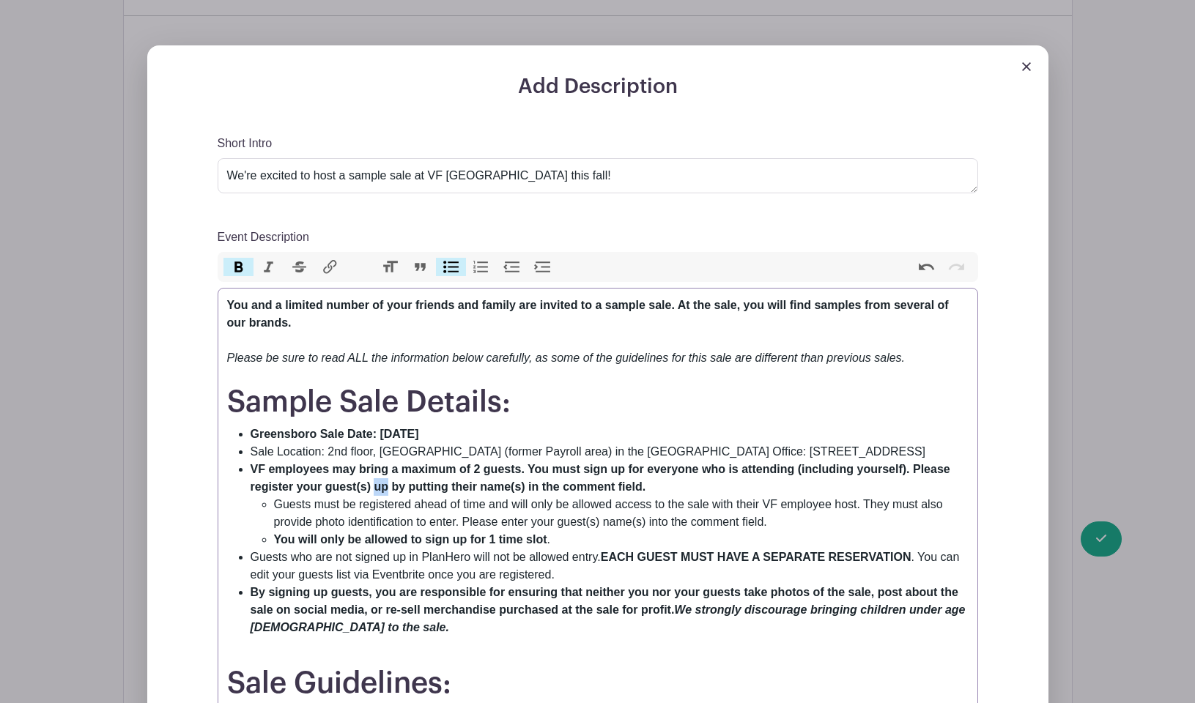
click at [376, 489] on strong "VF employees may bring a maximum of 2 guests. You must sign up for everyone who…" at bounding box center [601, 478] width 700 height 30
type trix-editor "<div><strong>You and a limited number of your friends and family are invited to…"
click at [434, 512] on li "Guests must be registered ahead of time and will only be allowed access to the …" at bounding box center [621, 513] width 694 height 35
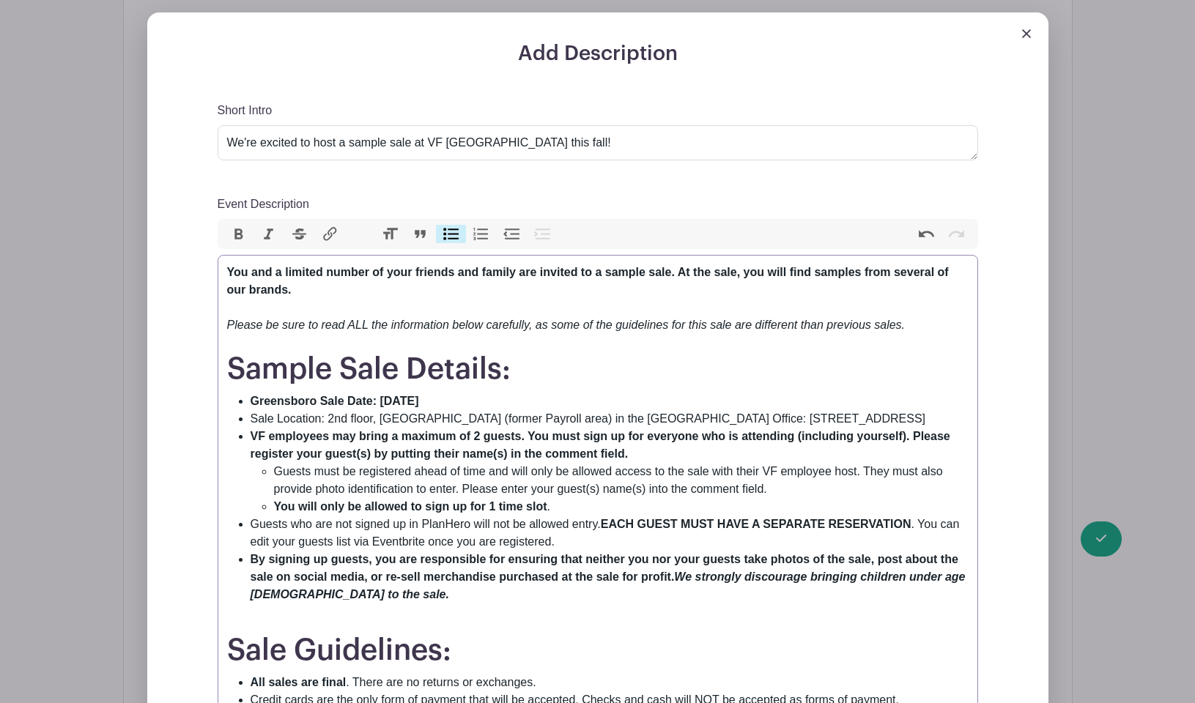
scroll to position [566, 0]
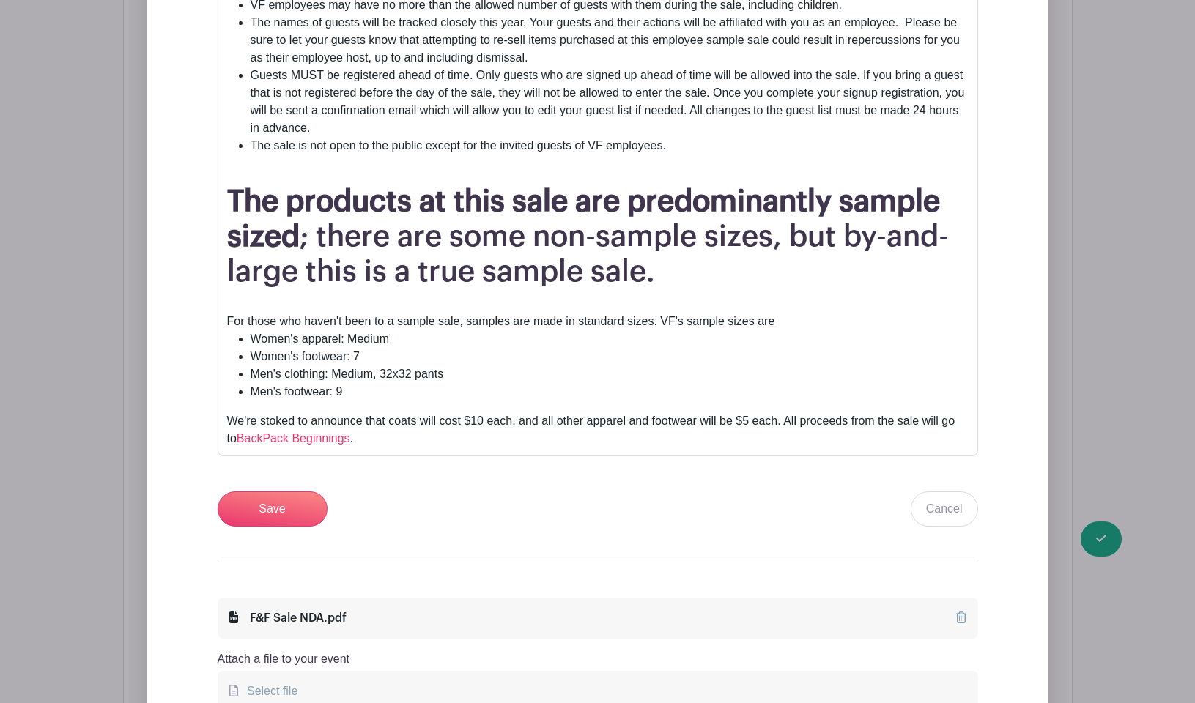
scroll to position [1649, 0]
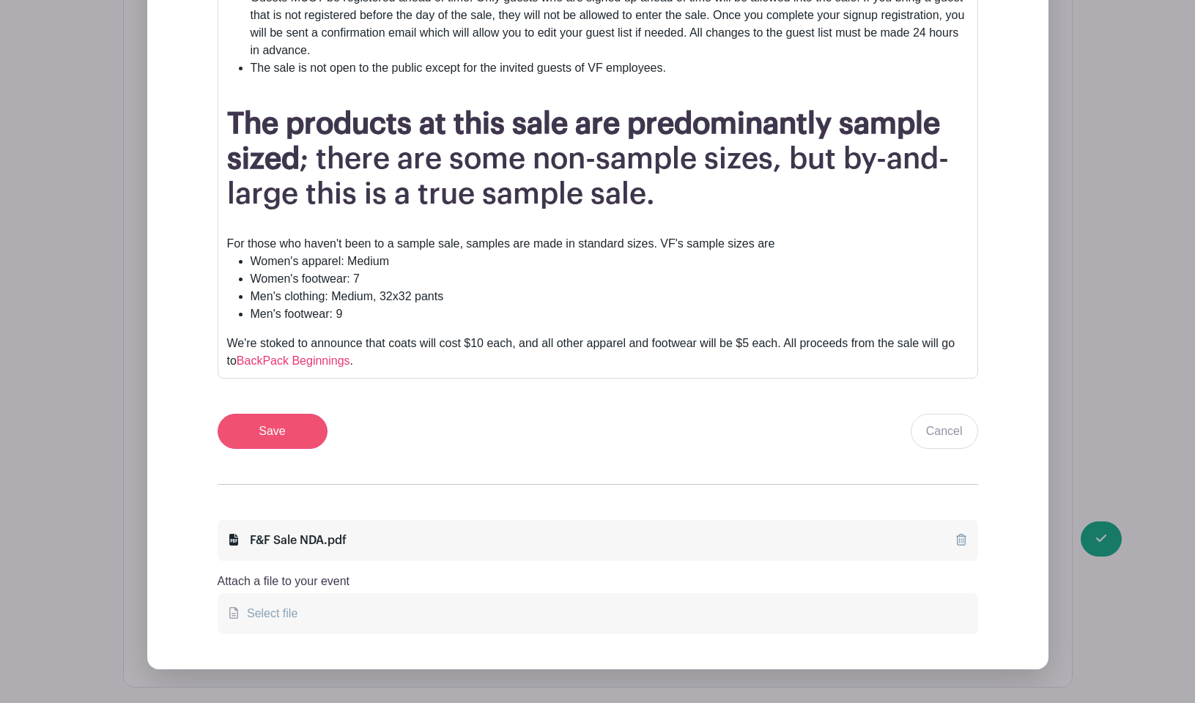
click at [279, 435] on input "Save" at bounding box center [273, 431] width 110 height 35
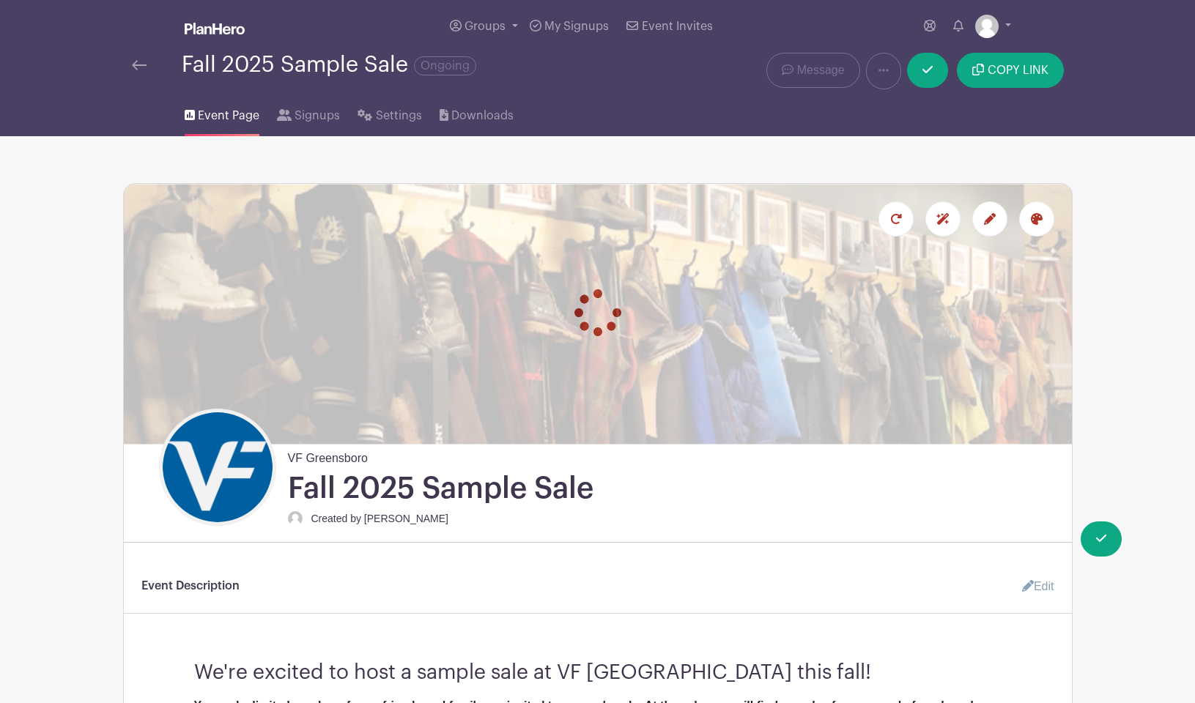
scroll to position [0, 0]
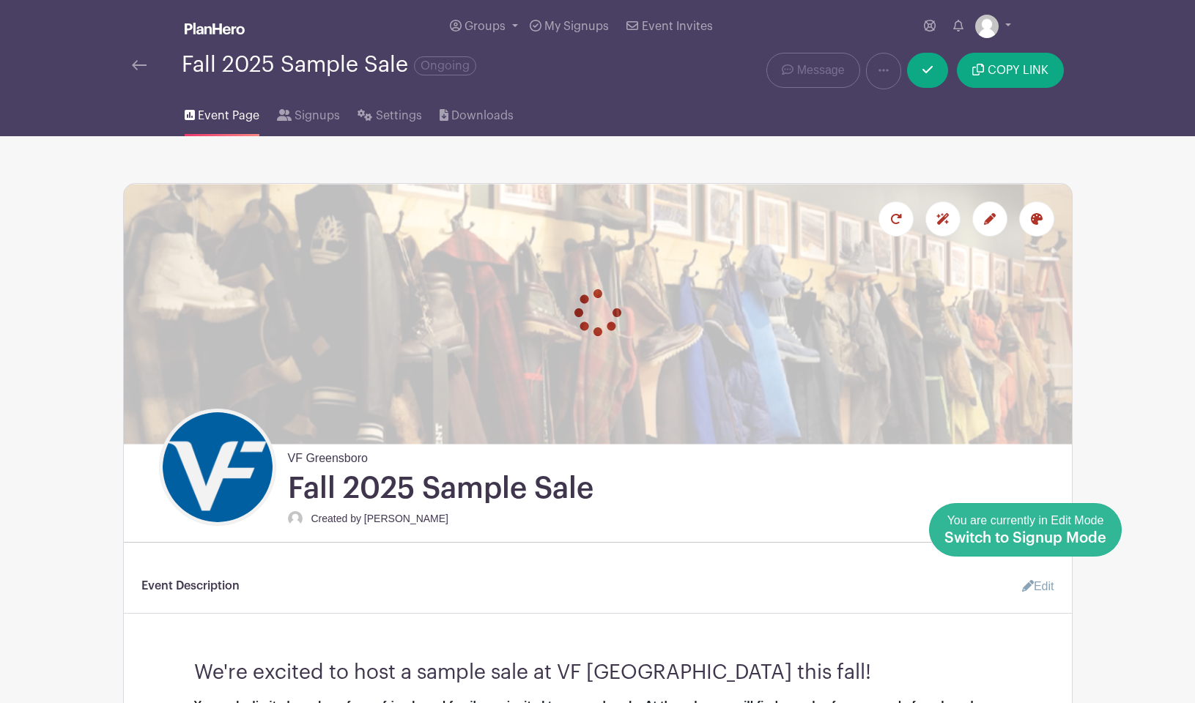
click at [1086, 540] on span "Switch to Signup Mode" at bounding box center [1025, 538] width 162 height 15
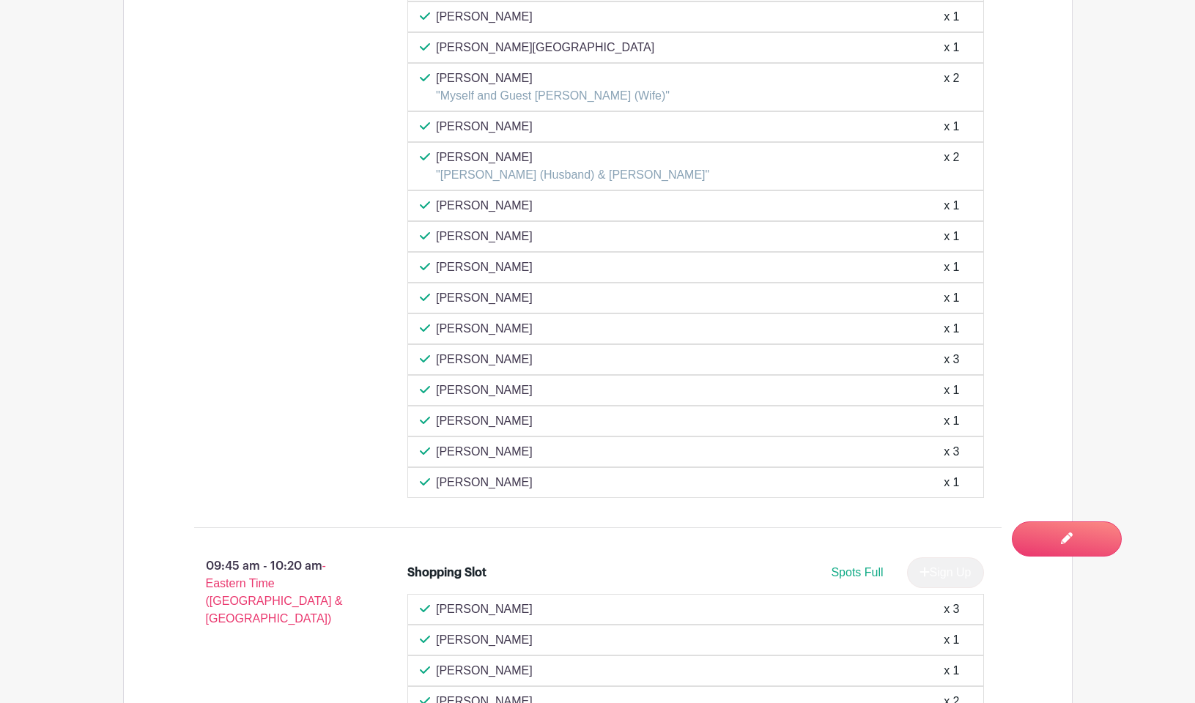
scroll to position [1707, 0]
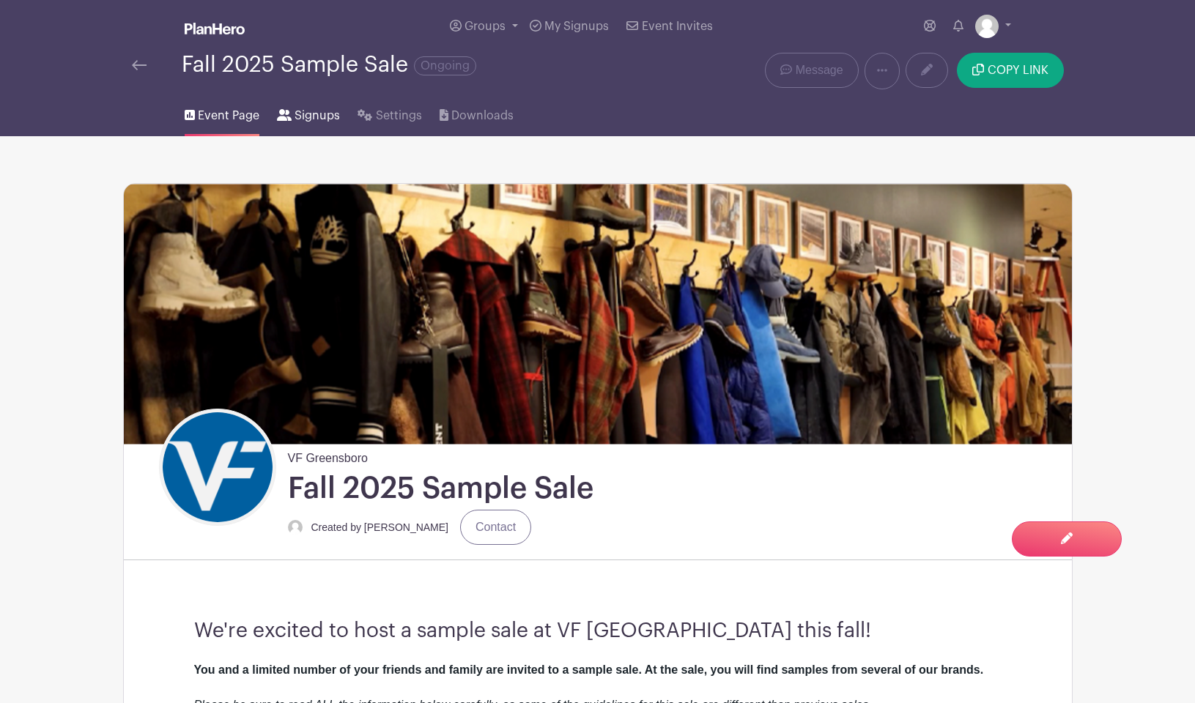
click at [327, 119] on span "Signups" at bounding box center [316, 116] width 45 height 18
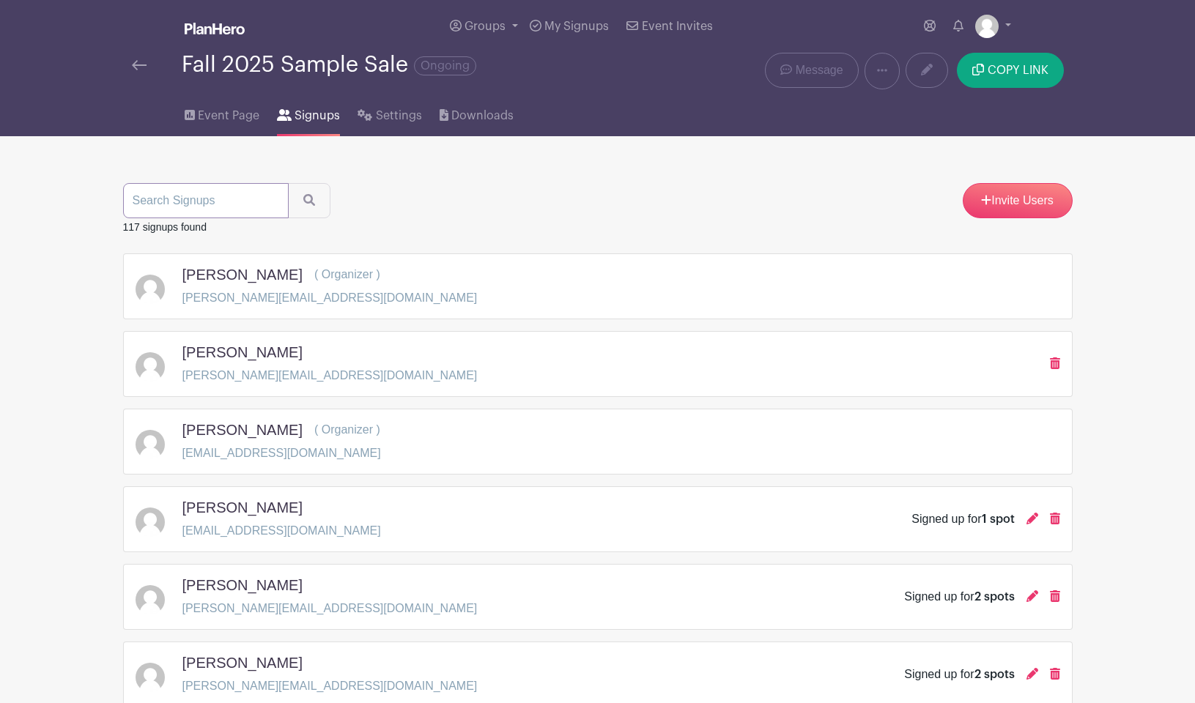
click at [213, 207] on input "search" at bounding box center [206, 200] width 166 height 35
type input "[PERSON_NAME]"
click at [295, 202] on button "submit" at bounding box center [309, 200] width 42 height 35
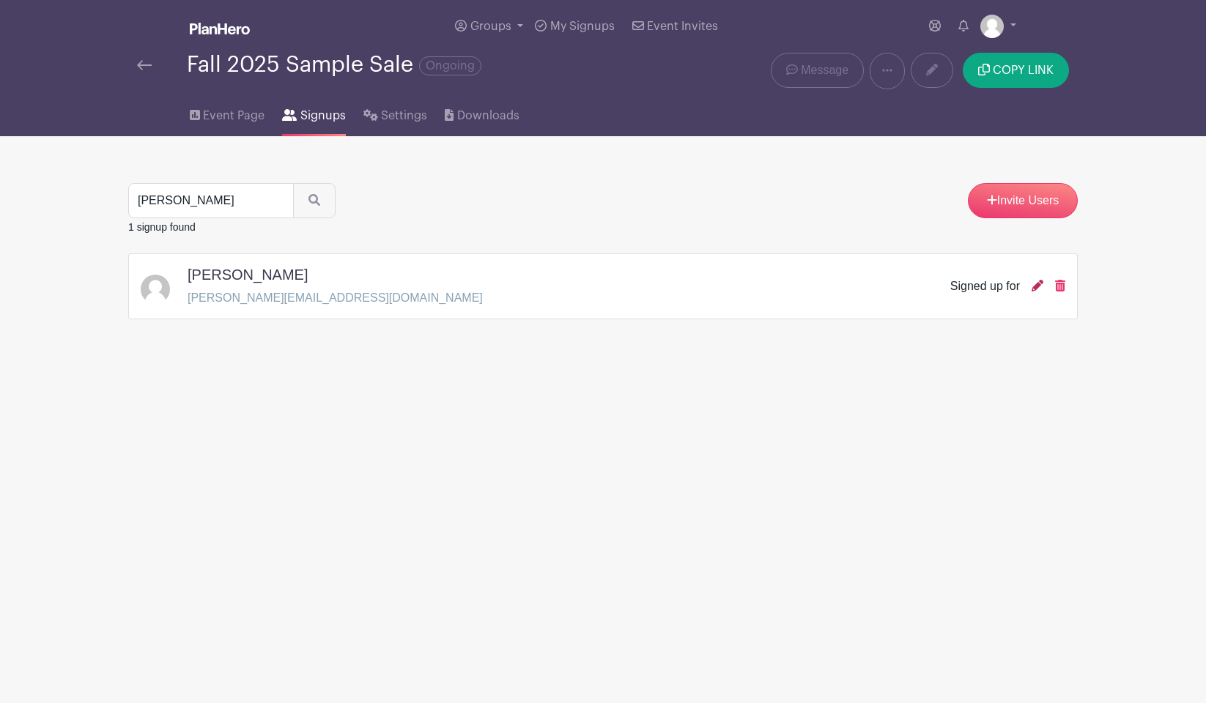
click at [1035, 286] on icon at bounding box center [1037, 286] width 12 height 12
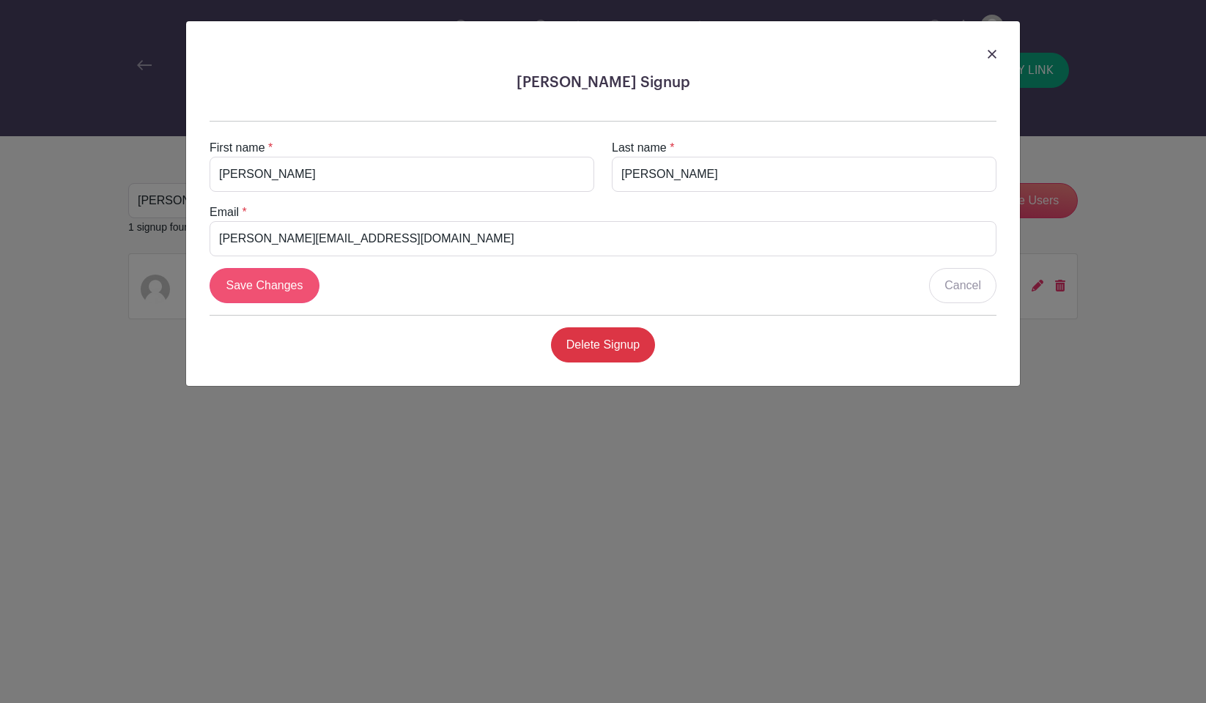
click at [293, 284] on input "Save Changes" at bounding box center [264, 285] width 110 height 35
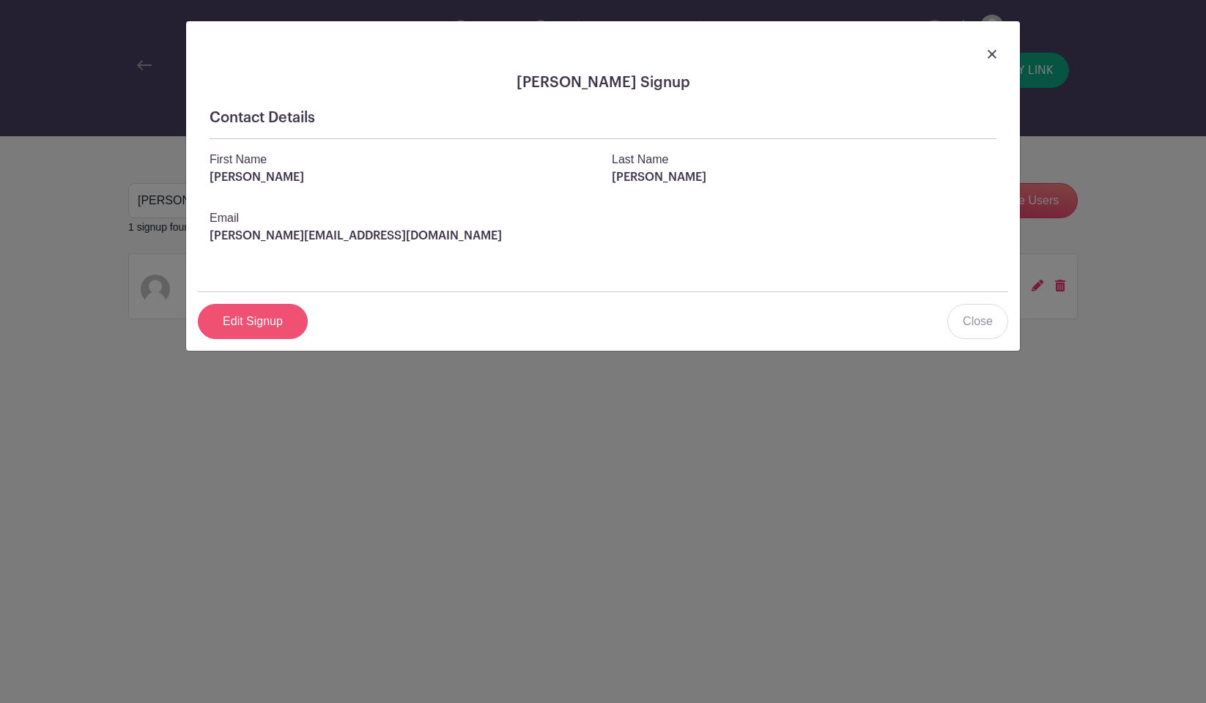
click at [271, 323] on link "Edit Signup" at bounding box center [253, 321] width 110 height 35
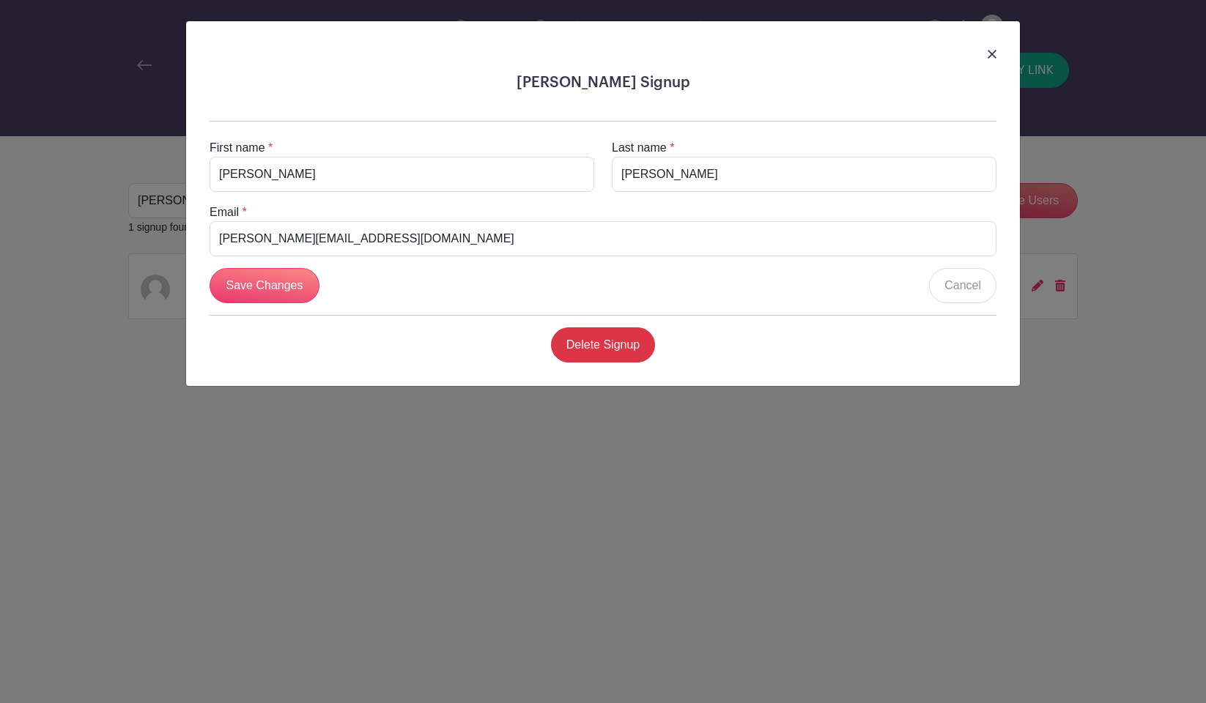
click at [998, 53] on div at bounding box center [603, 53] width 810 height 41
click at [993, 53] on img at bounding box center [991, 54] width 9 height 9
